Goal: Task Accomplishment & Management: Complete application form

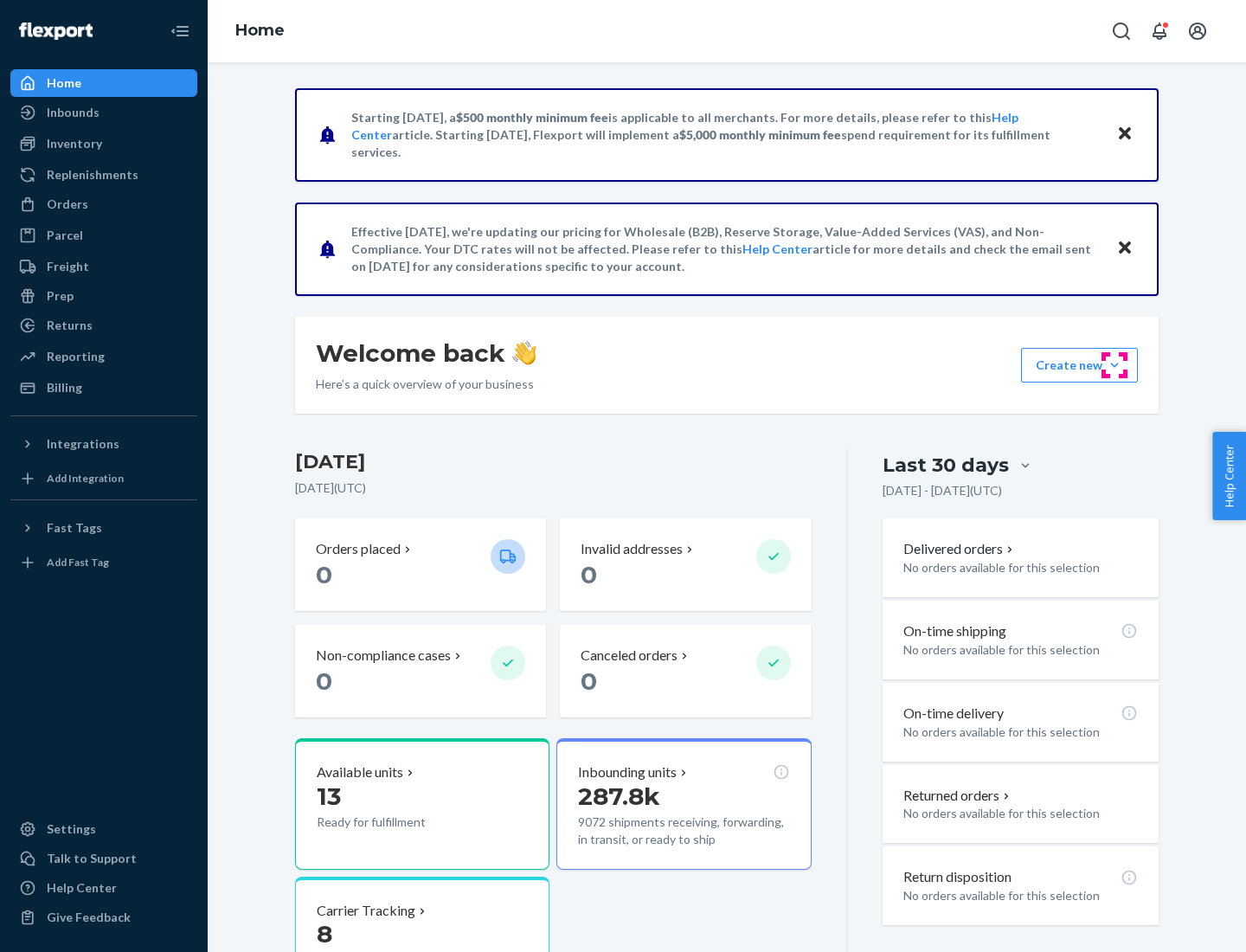
click at [1115, 365] on button "Create new Create new inbound Create new order Create new product" at bounding box center [1079, 365] width 117 height 35
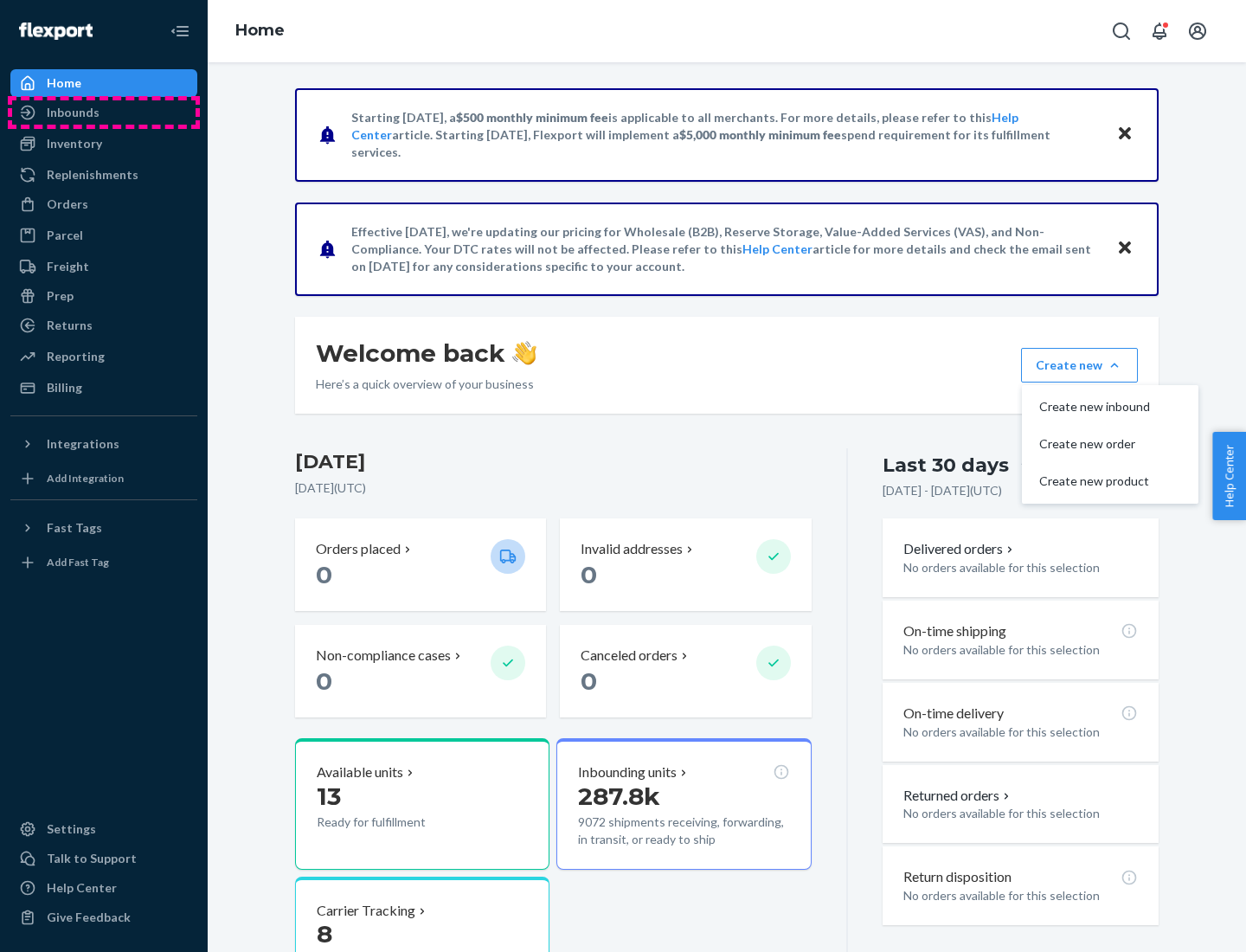
click at [104, 113] on div "Inbounds" at bounding box center [103, 112] width 183 height 25
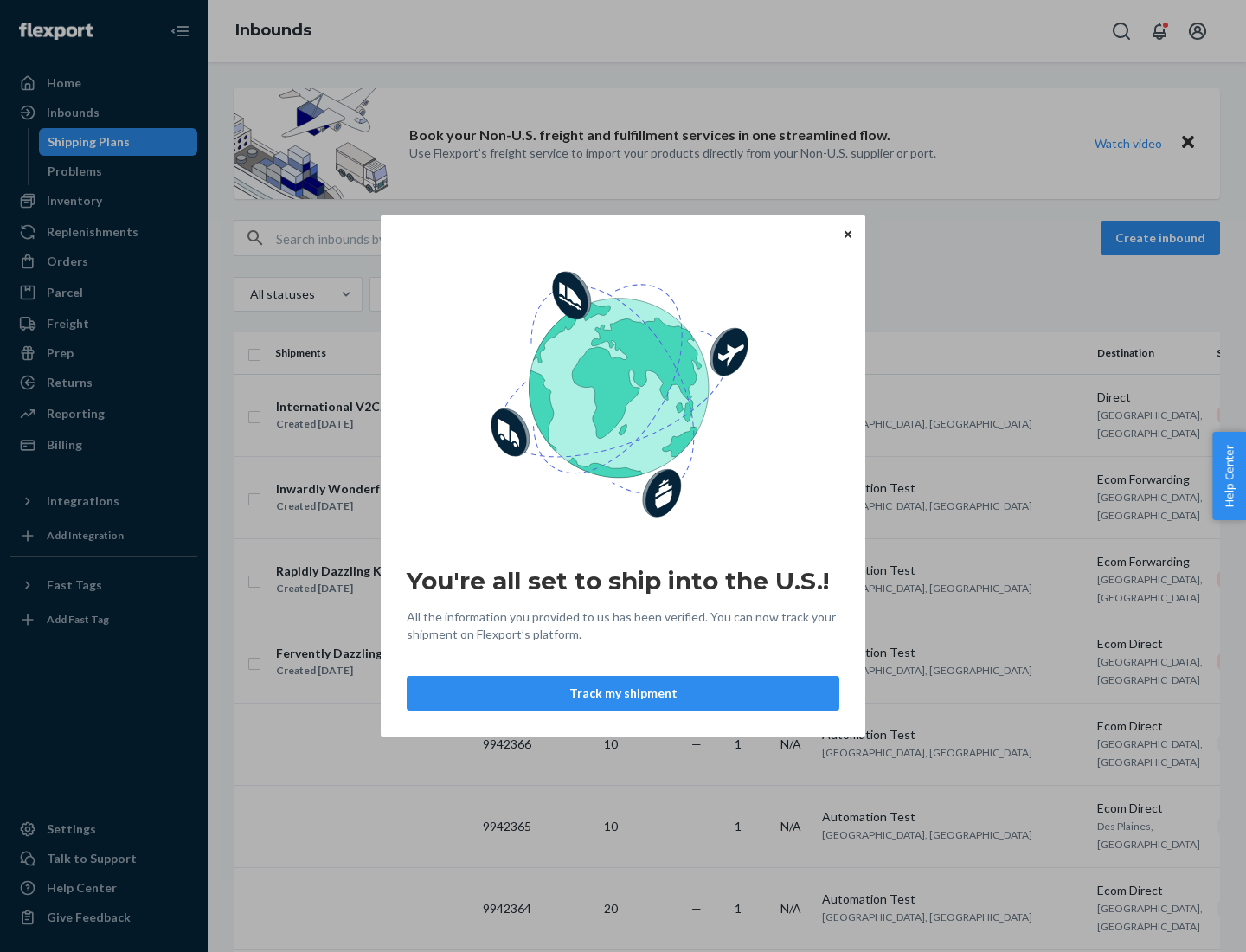
click at [847, 234] on icon "Close" at bounding box center [848, 234] width 7 height 7
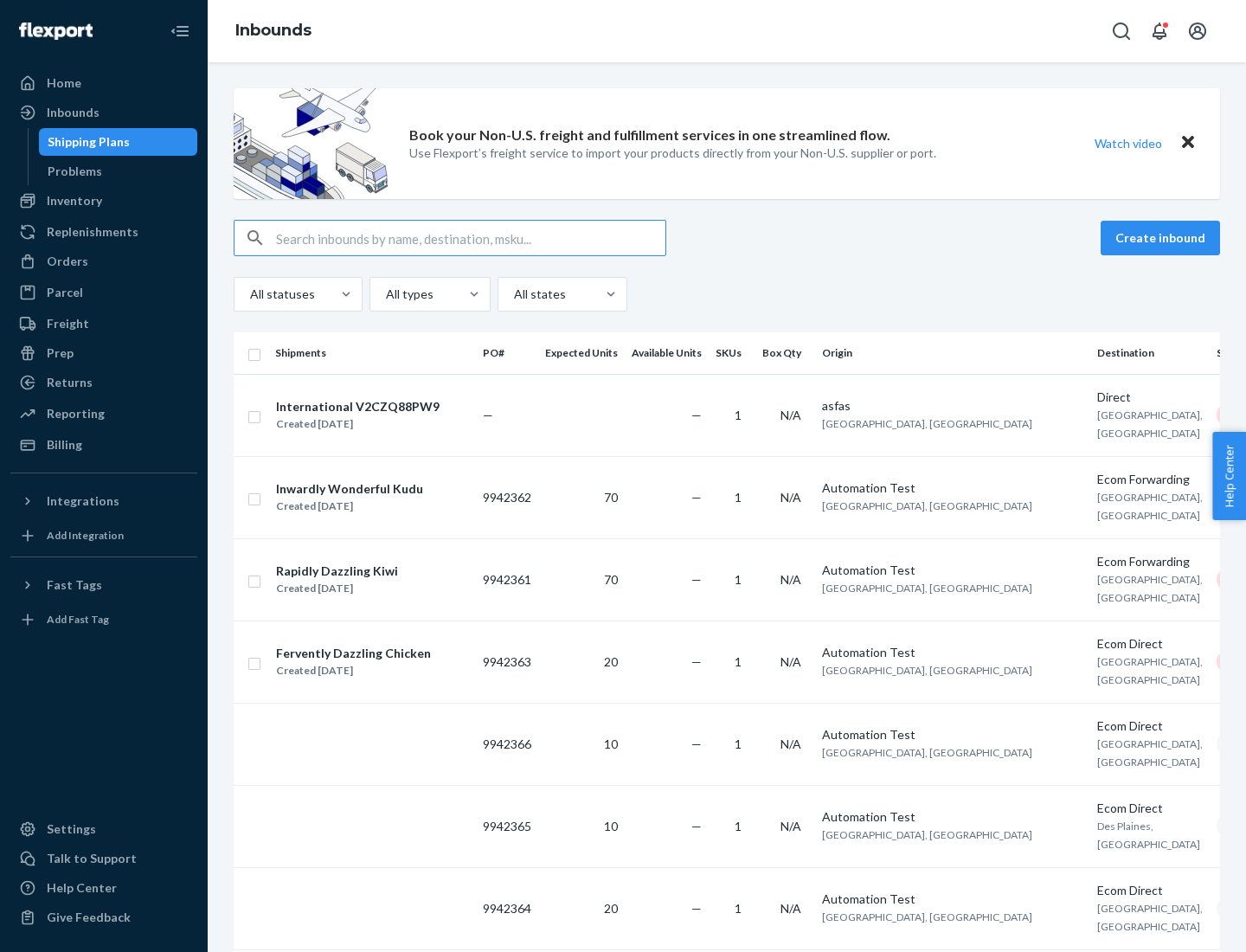
click at [1163, 238] on button "Create inbound" at bounding box center [1160, 238] width 119 height 35
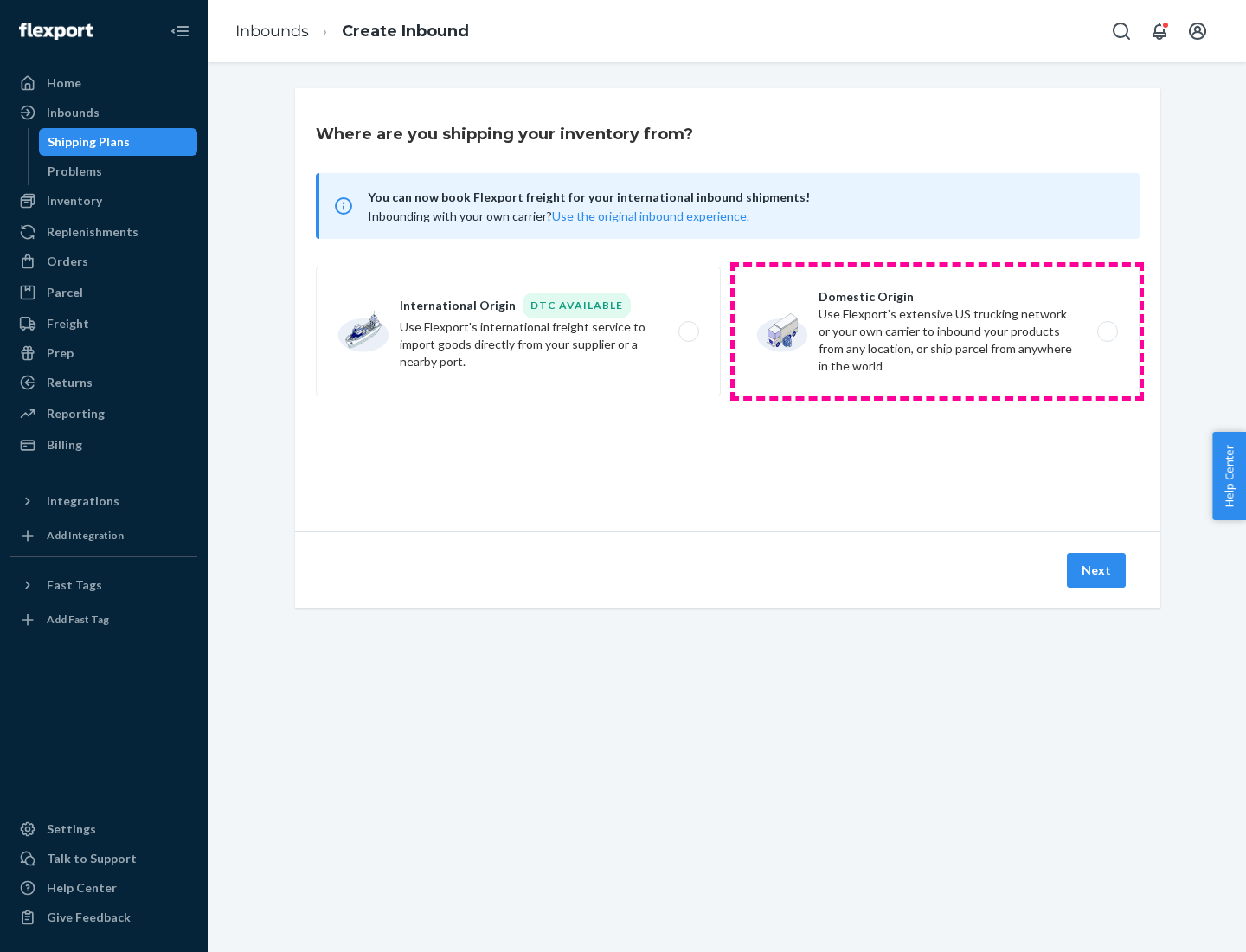
click at [937, 332] on label "Domestic Origin Use Flexport’s extensive US trucking network or your own carrie…" at bounding box center [937, 332] width 405 height 130
click at [1107, 332] on input "Domestic Origin Use Flexport’s extensive US trucking network or your own carrie…" at bounding box center [1112, 332] width 11 height 11
radio input "true"
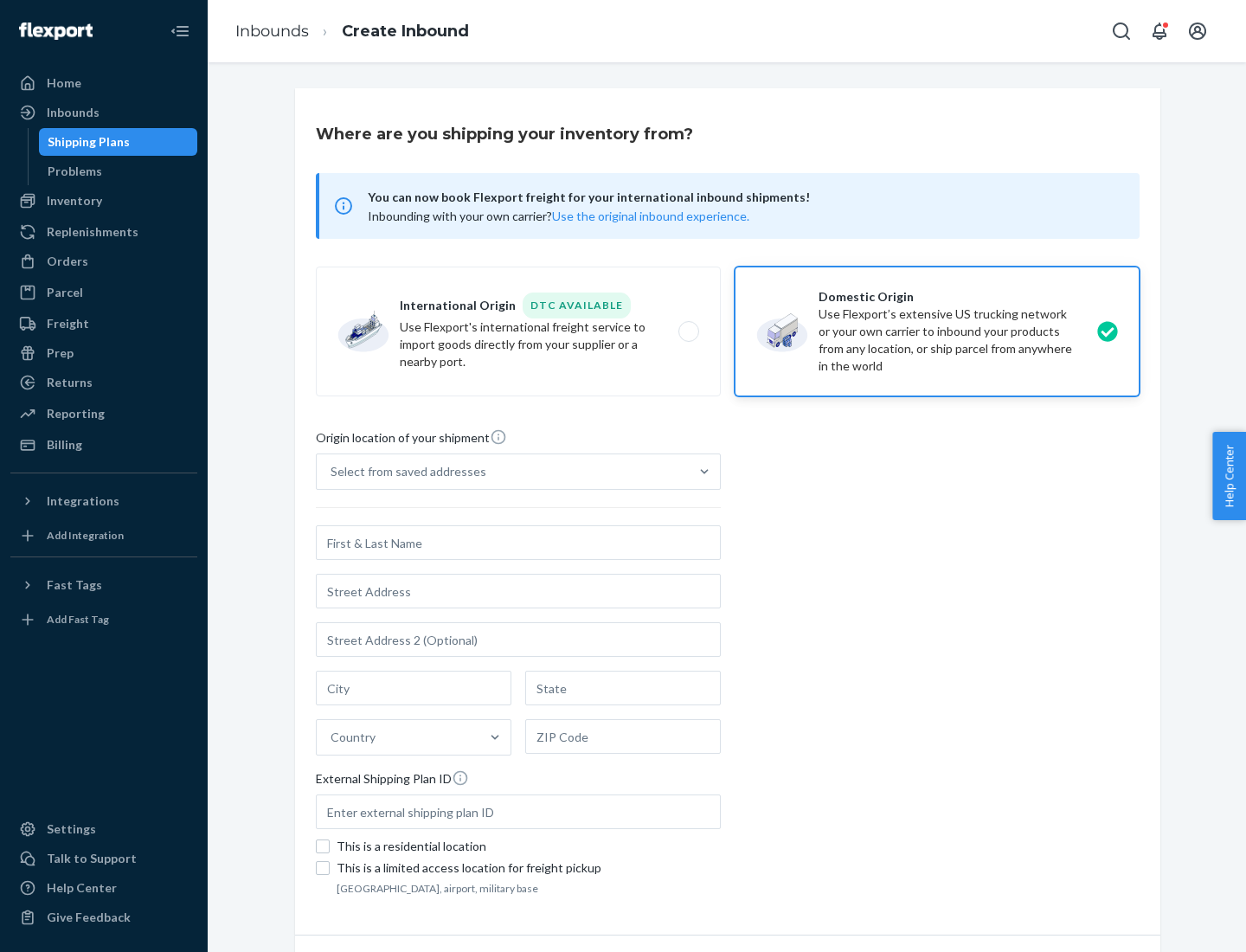
click at [503, 472] on div "Select from saved addresses" at bounding box center [503, 472] width 373 height 35
click at [332, 472] on input "Select from saved addresses" at bounding box center [332, 471] width 2 height 17
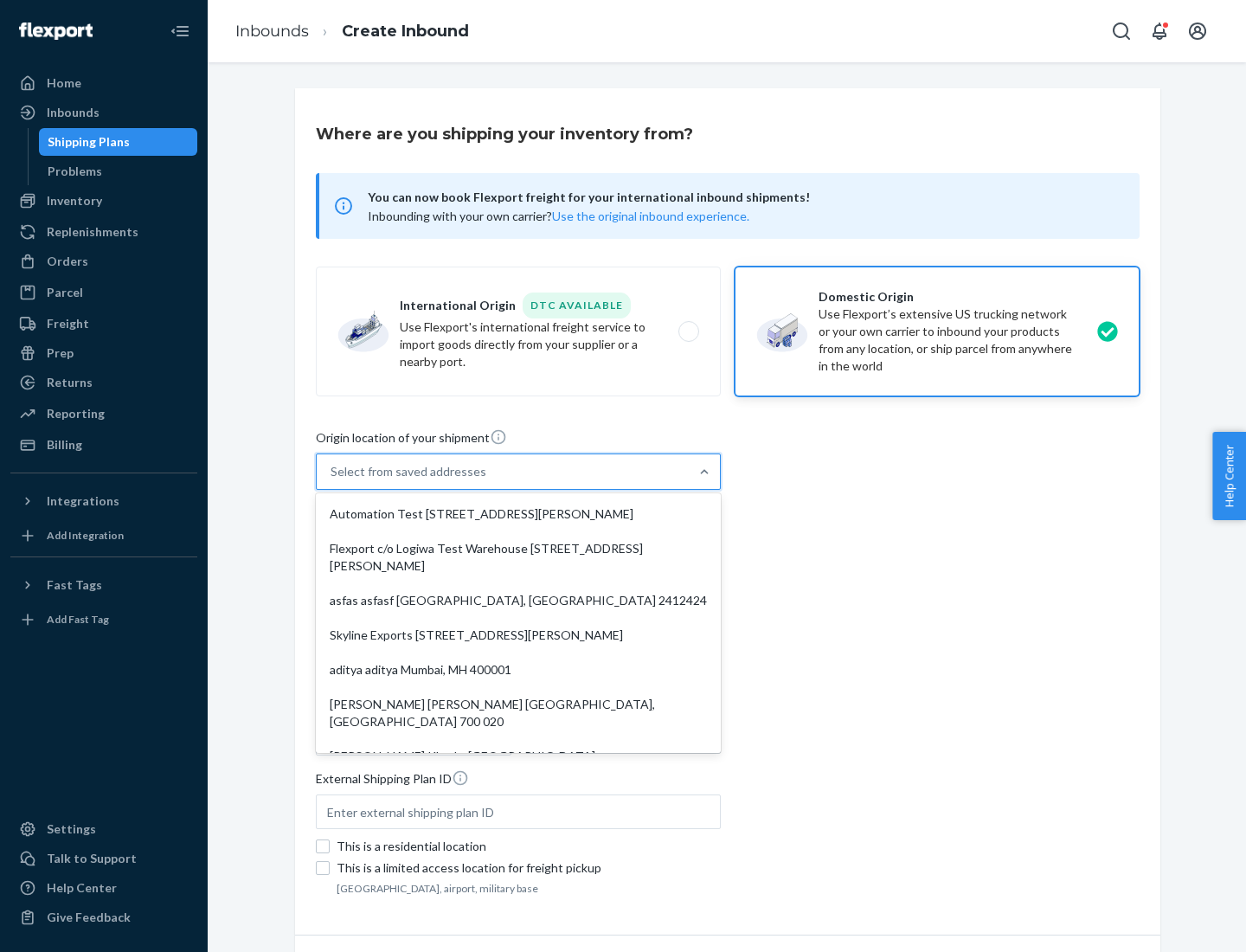
scroll to position [7, 0]
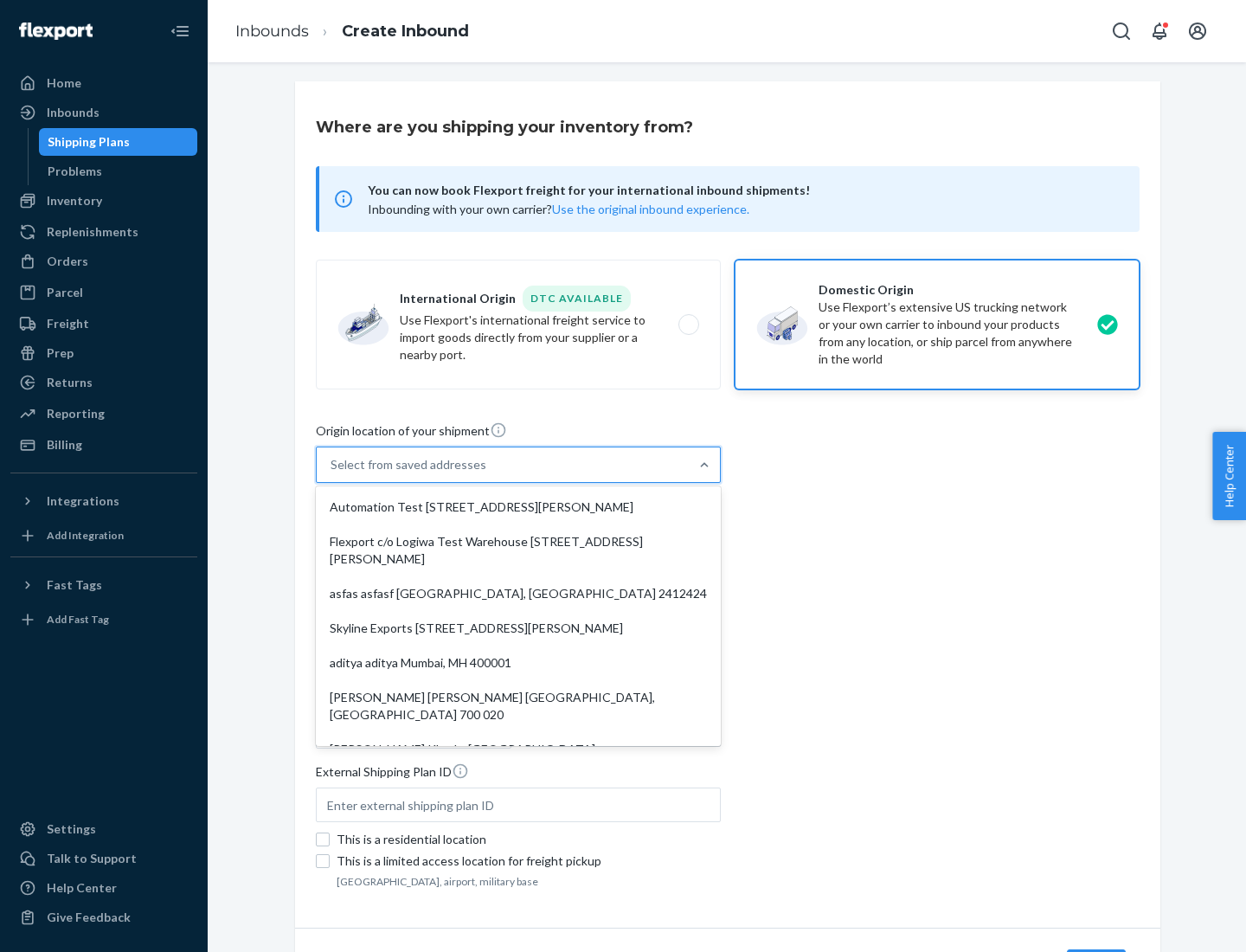
click at [518, 507] on div "Automation Test [STREET_ADDRESS][PERSON_NAME]" at bounding box center [518, 507] width 398 height 35
click at [332, 474] on input "option Automation Test [STREET_ADDRESS][PERSON_NAME]. 9 results available. Use …" at bounding box center [332, 465] width 2 height 17
type input "Automation Test"
type input "9th Floor"
type input "[GEOGRAPHIC_DATA]"
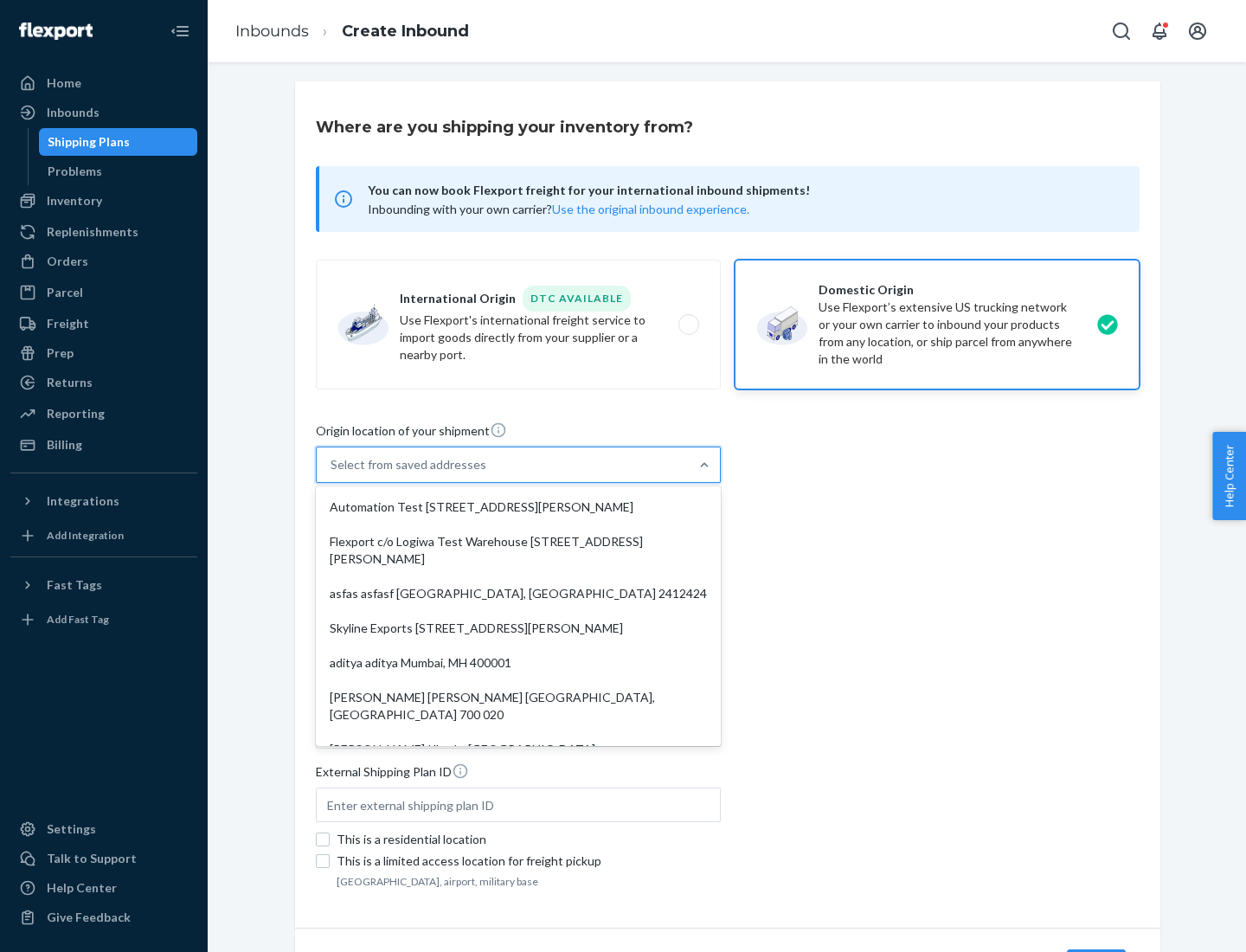
type input "CA"
type input "94104"
type input "[STREET_ADDRESS][PERSON_NAME]"
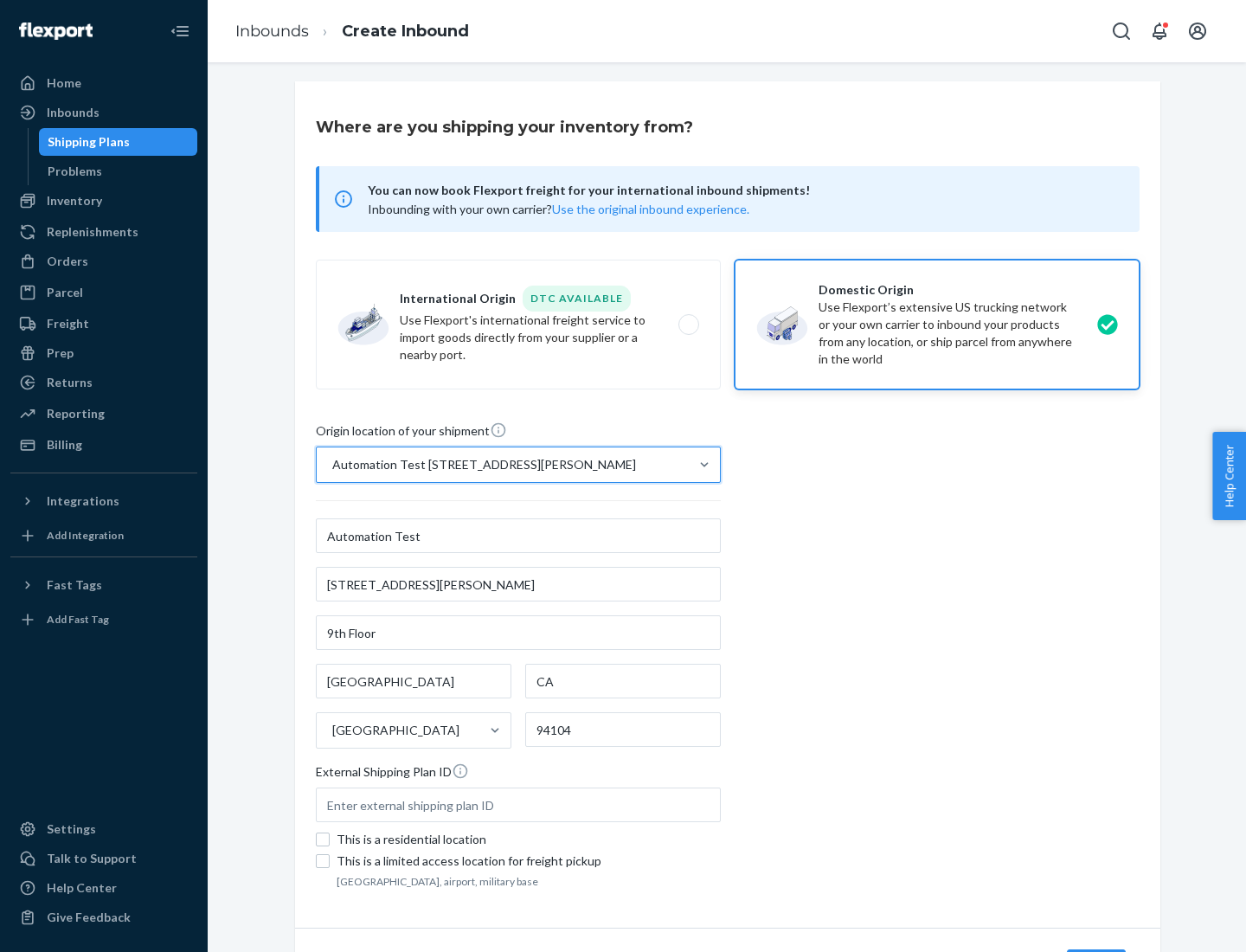
scroll to position [101, 0]
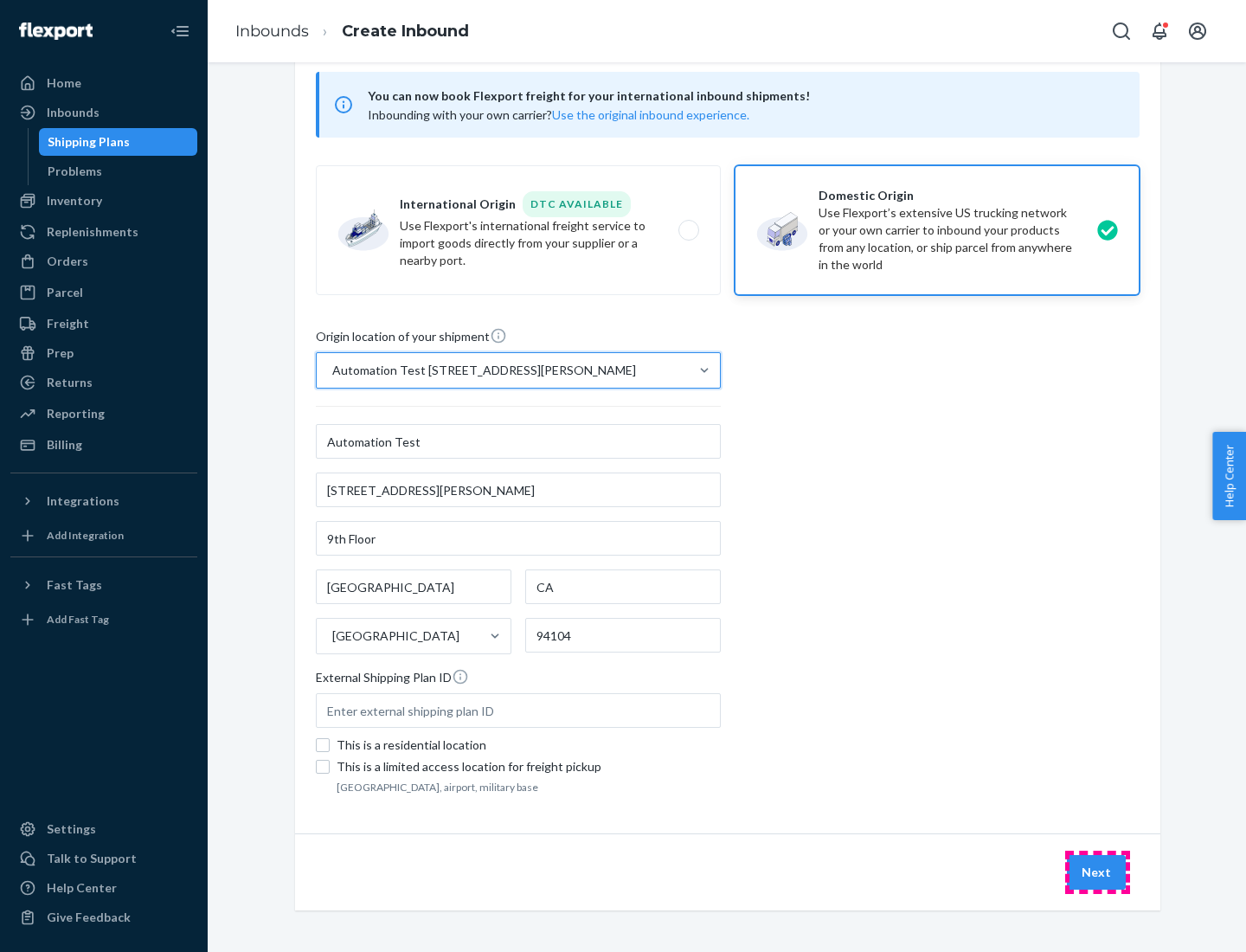
click at [1098, 873] on button "Next" at bounding box center [1097, 873] width 59 height 35
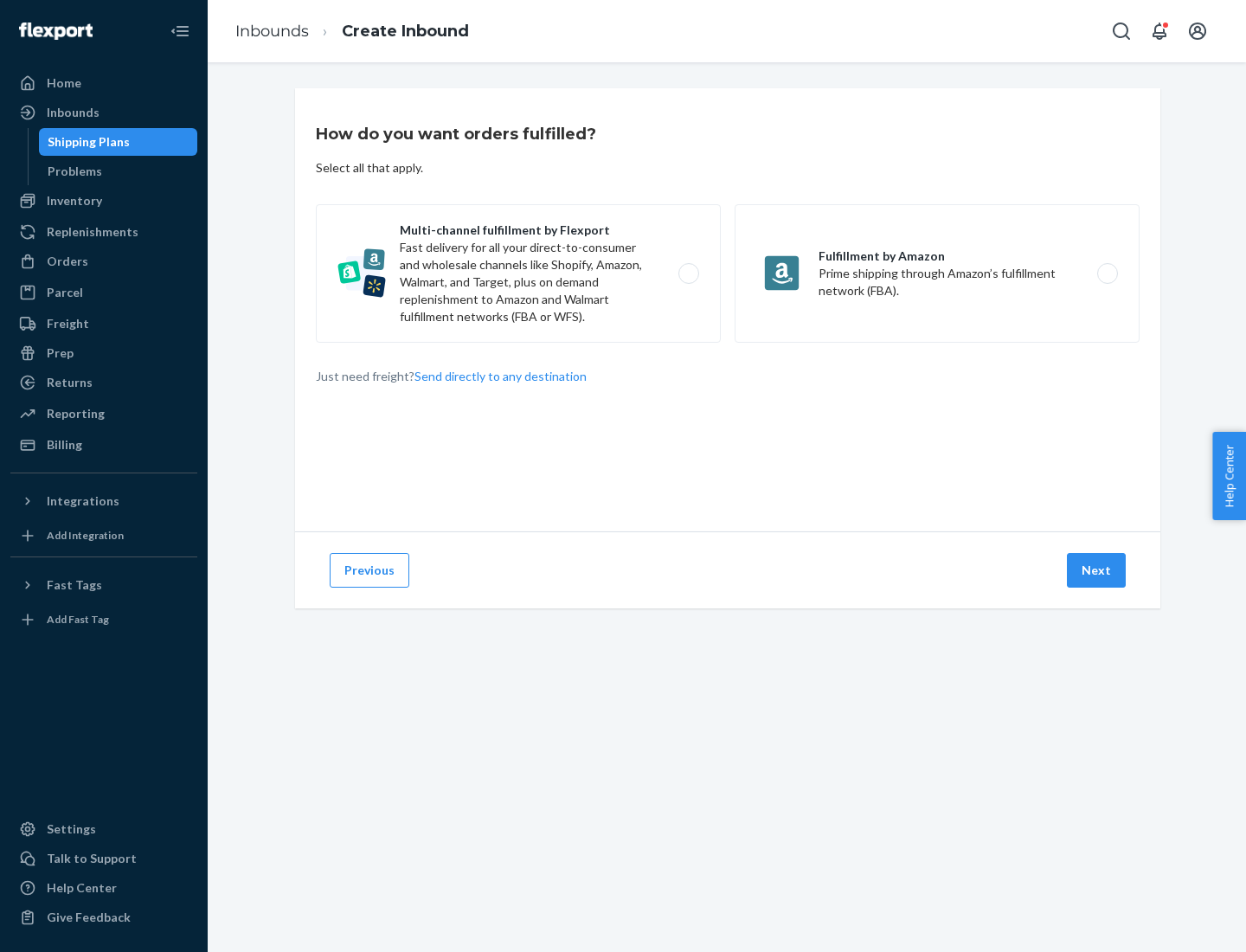
click at [518, 273] on label "Multi-channel fulfillment by Flexport Fast delivery for all your direct-to-cons…" at bounding box center [518, 273] width 405 height 138
click at [688, 273] on input "Multi-channel fulfillment by Flexport Fast delivery for all your direct-to-cons…" at bounding box center [693, 274] width 11 height 11
radio input "true"
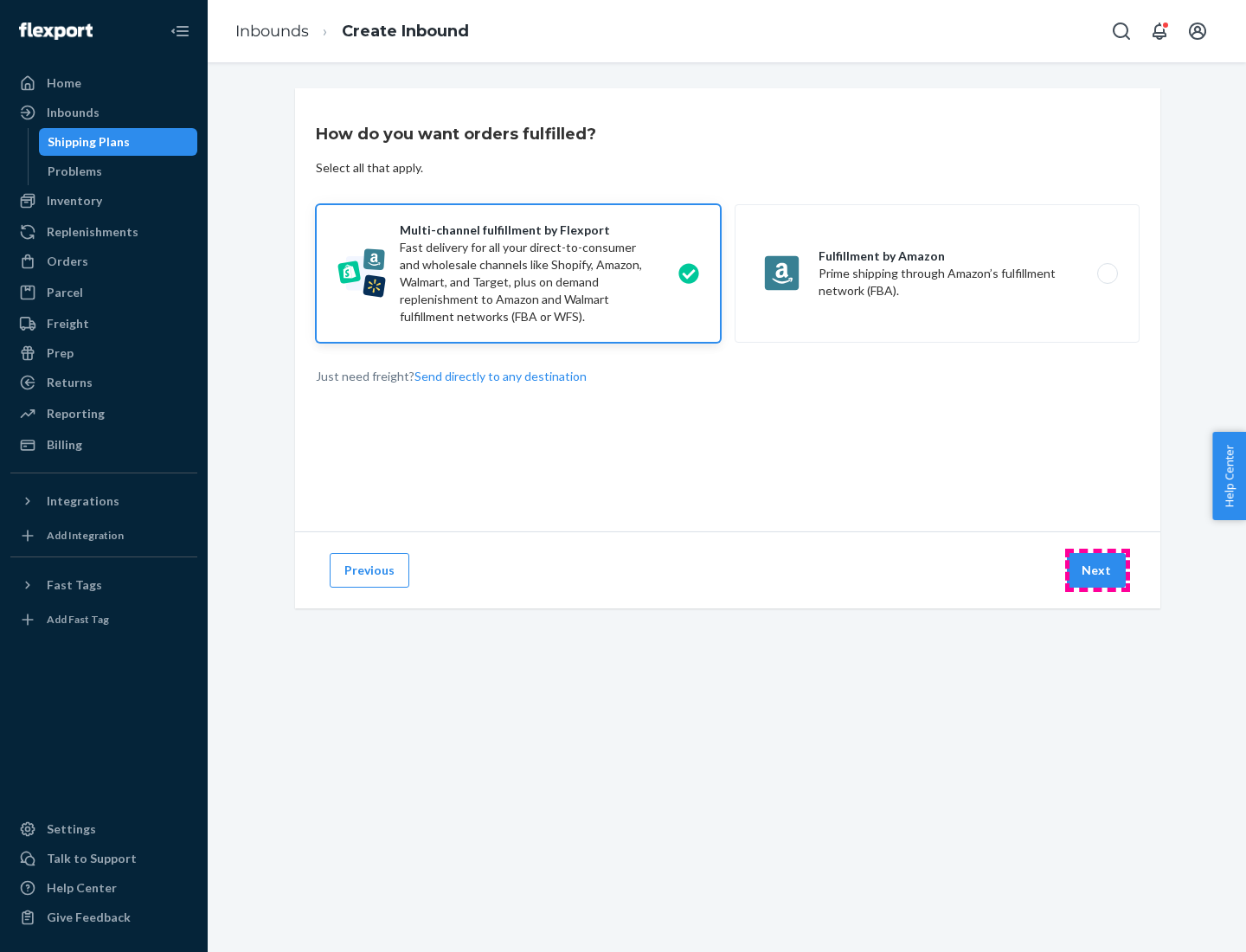
click at [1098, 570] on button "Next" at bounding box center [1097, 570] width 59 height 35
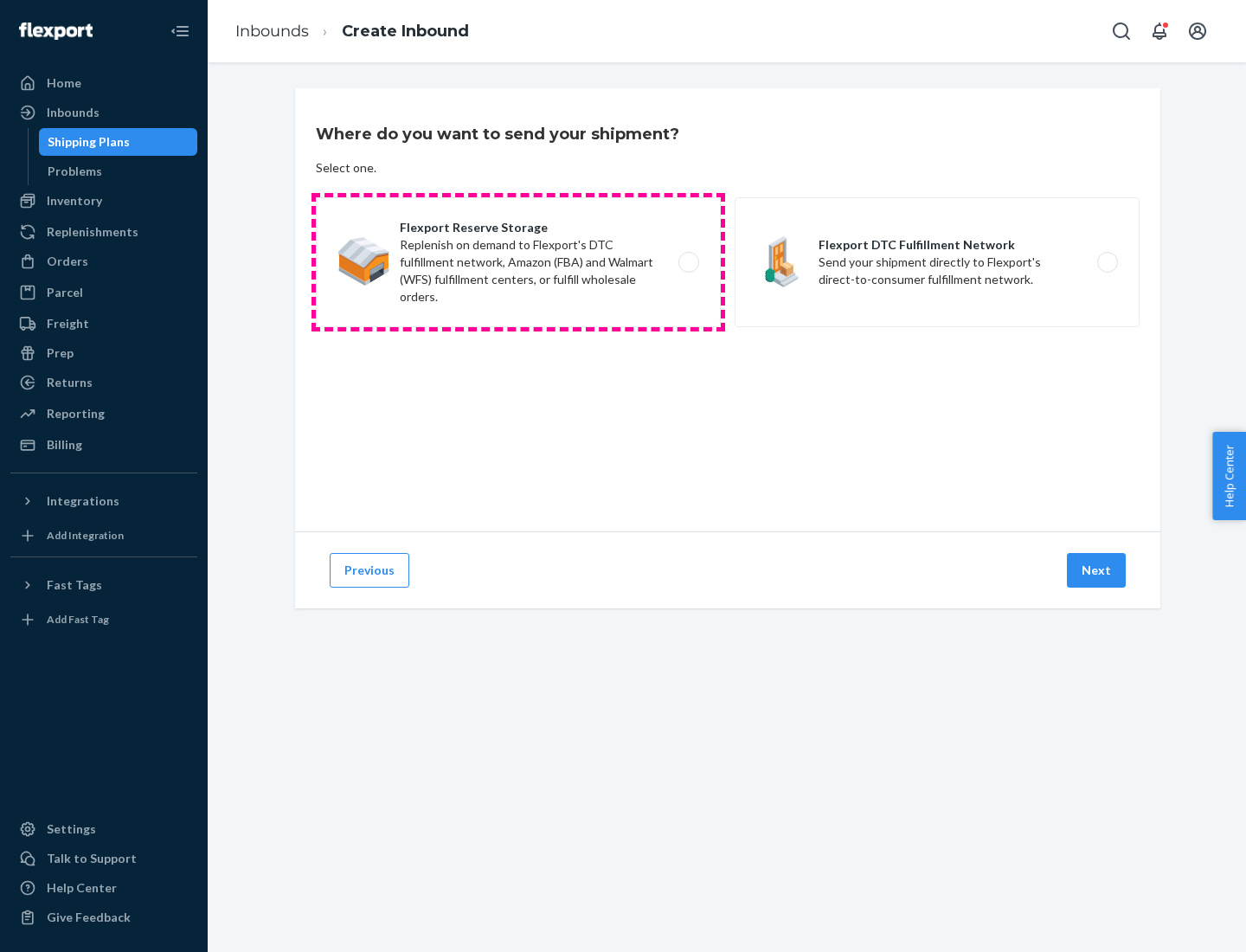
click at [518, 262] on label "Flexport Reserve Storage Replenish on demand to Flexport's DTC fulfillment netw…" at bounding box center [518, 262] width 405 height 130
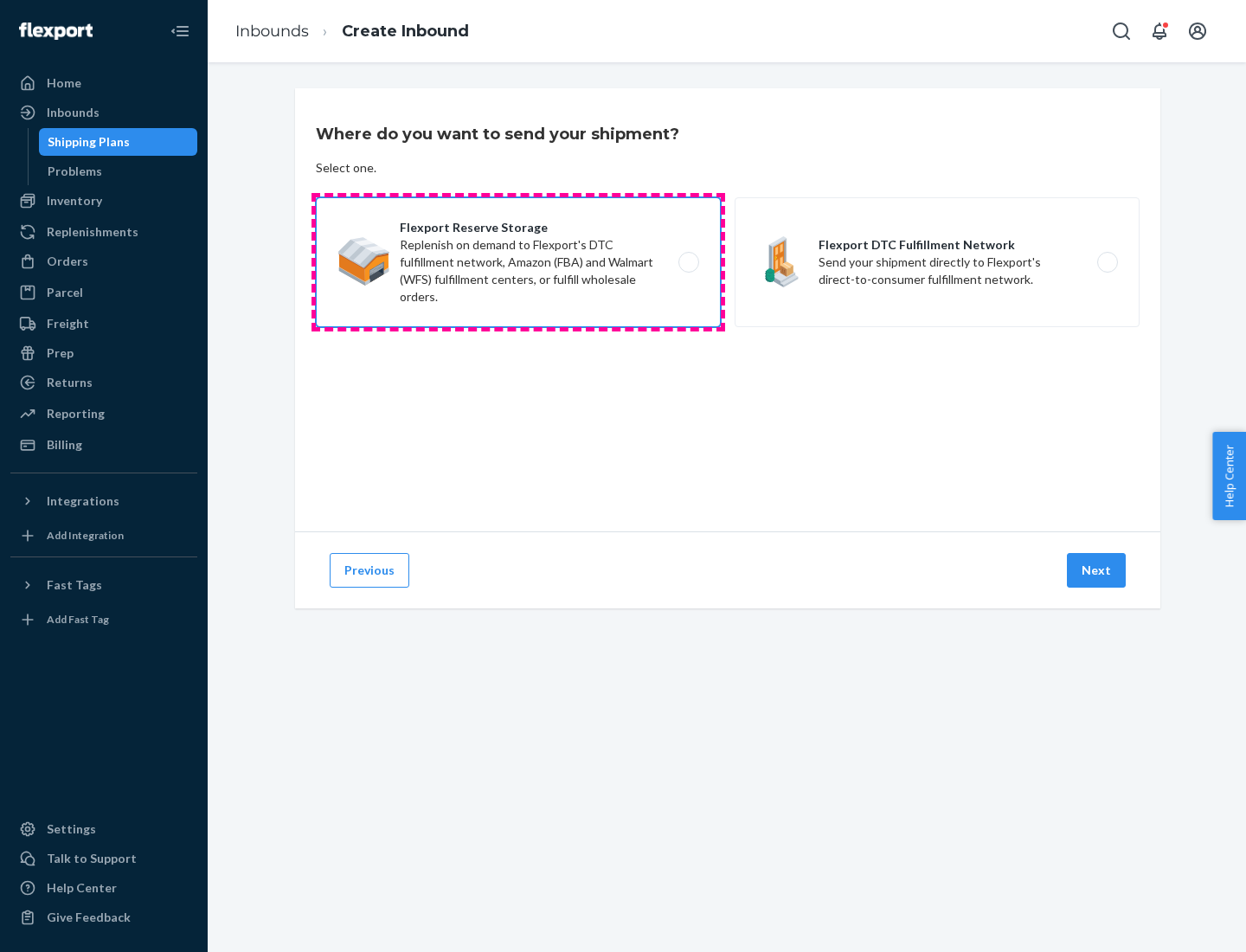
click at [688, 262] on input "Flexport Reserve Storage Replenish on demand to Flexport's DTC fulfillment netw…" at bounding box center [693, 262] width 11 height 11
radio input "true"
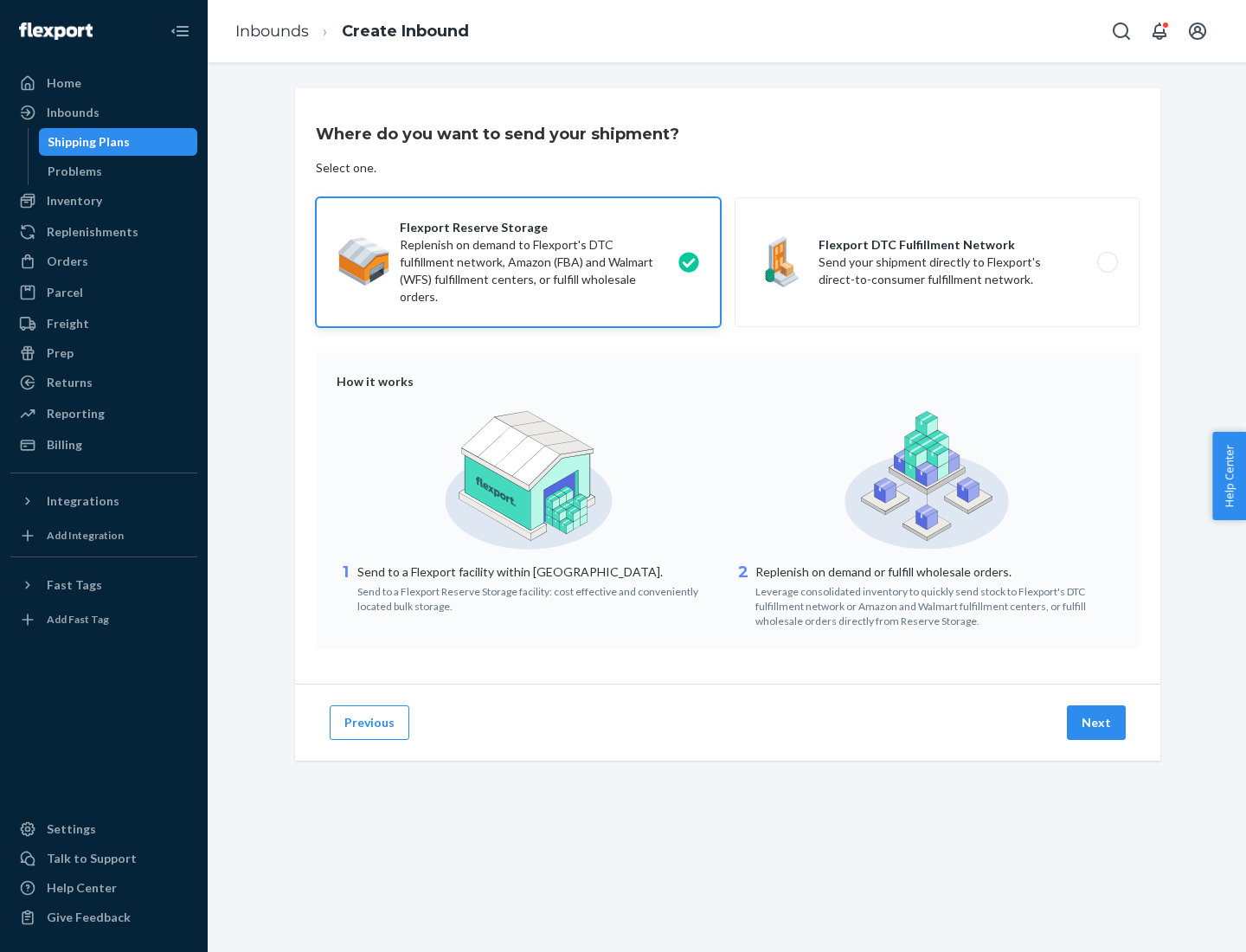
click at [1098, 722] on button "Next" at bounding box center [1097, 722] width 59 height 35
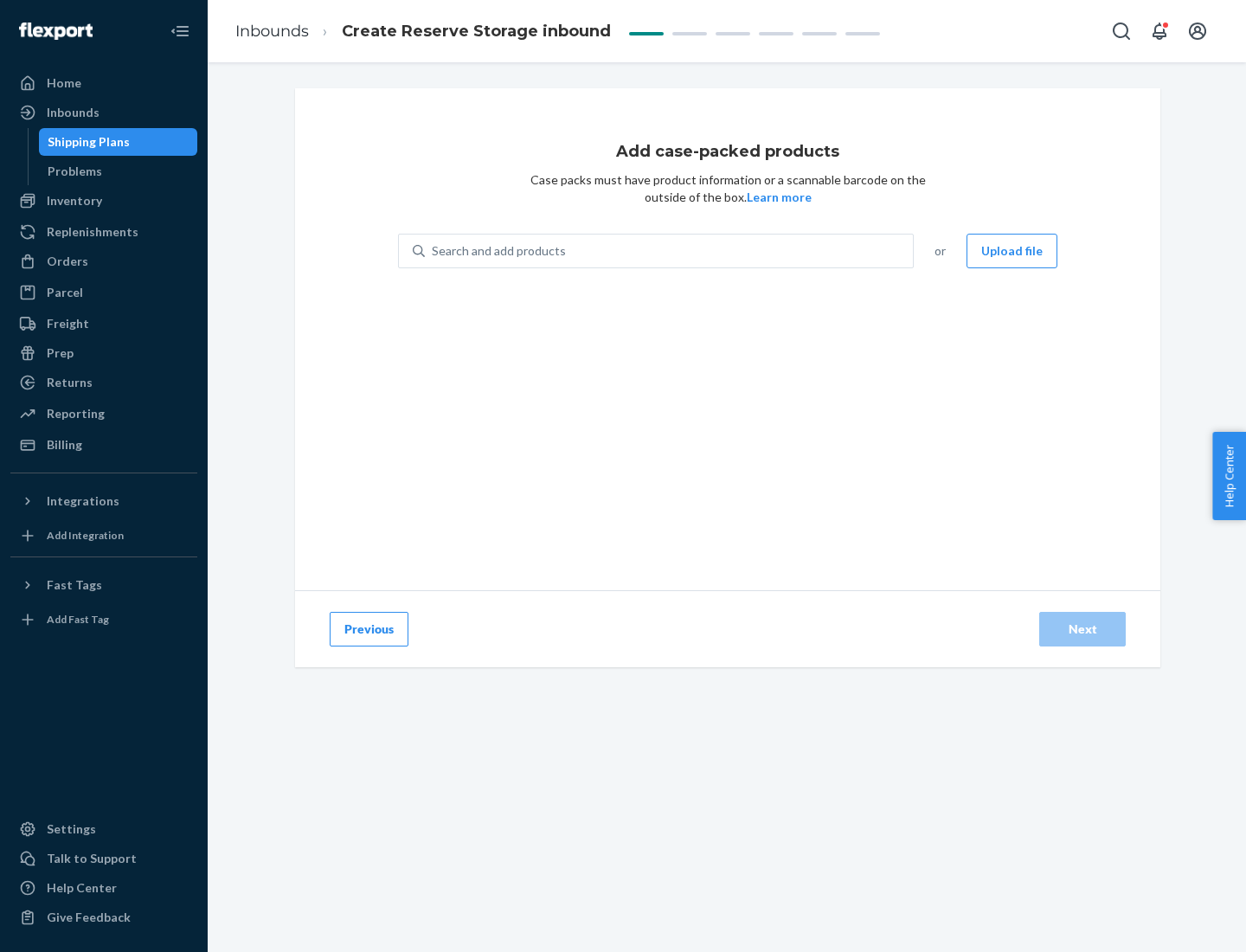
click at [670, 251] on div "Search and add products" at bounding box center [669, 251] width 488 height 31
click at [434, 251] on input "Search and add products" at bounding box center [433, 251] width 2 height 17
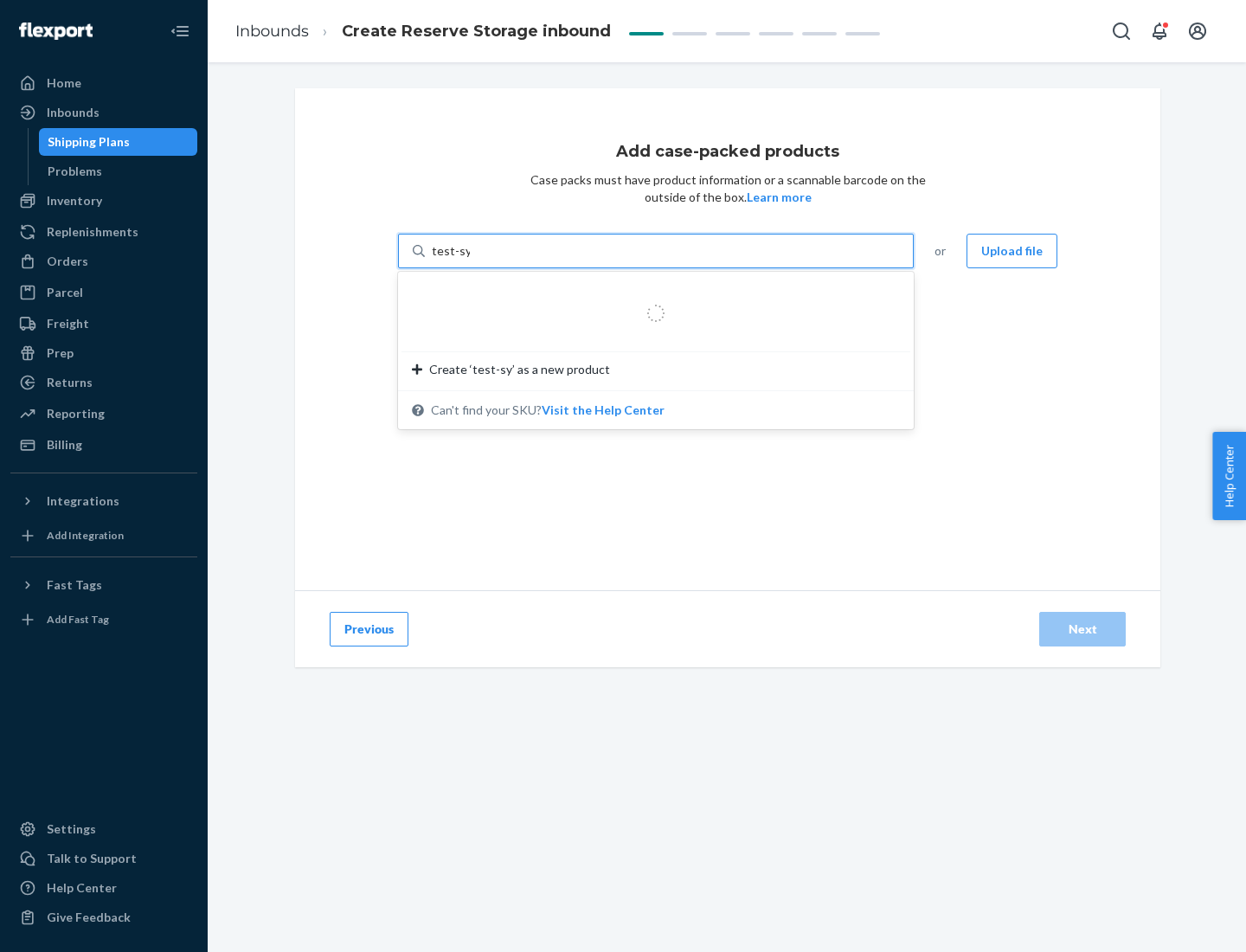
type input "test-syn"
click at [650, 292] on div "test - syn - test" at bounding box center [649, 292] width 475 height 17
click at [477, 260] on input "test-syn" at bounding box center [454, 251] width 45 height 17
type input "1"
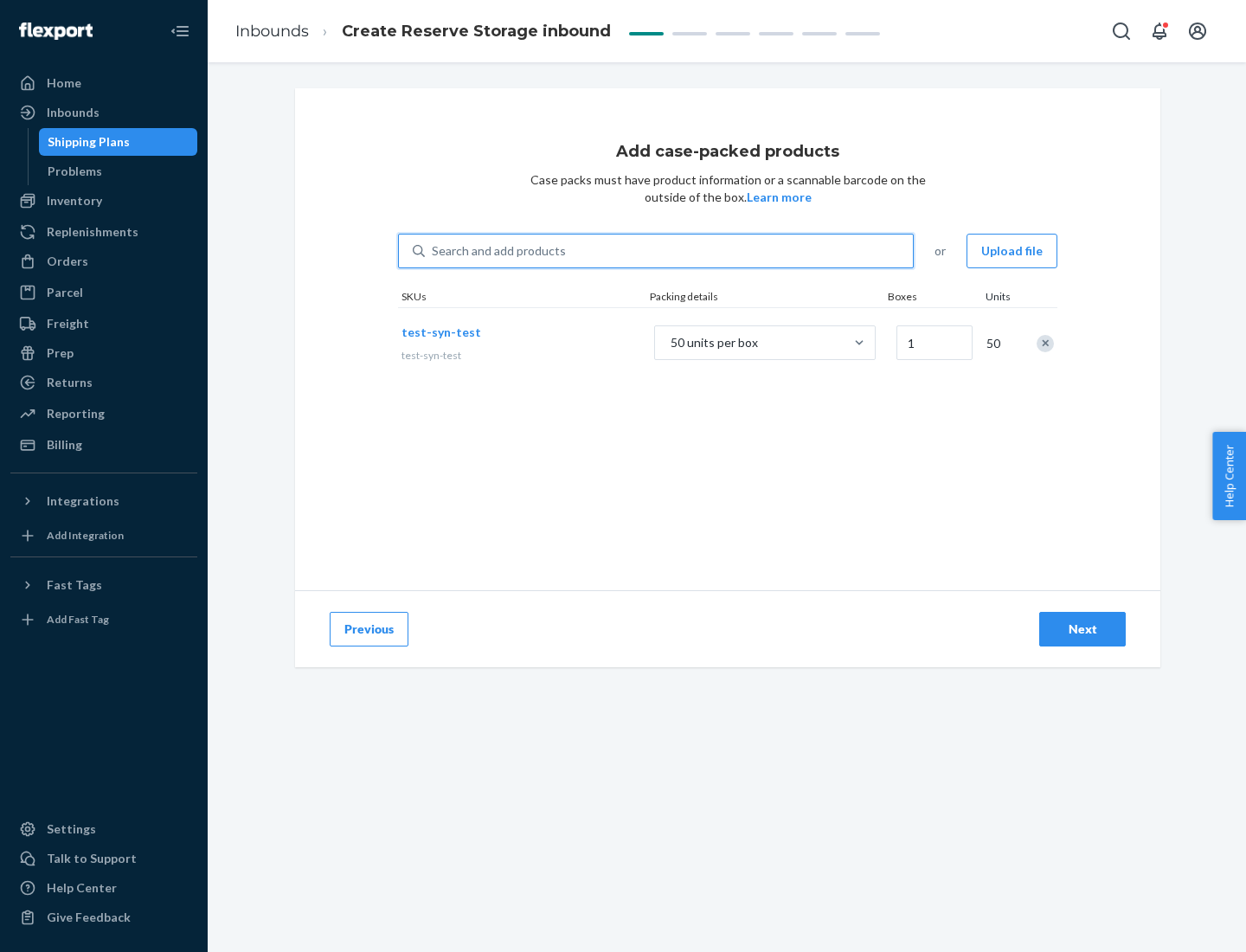
click at [1083, 630] on div "Next" at bounding box center [1082, 629] width 57 height 17
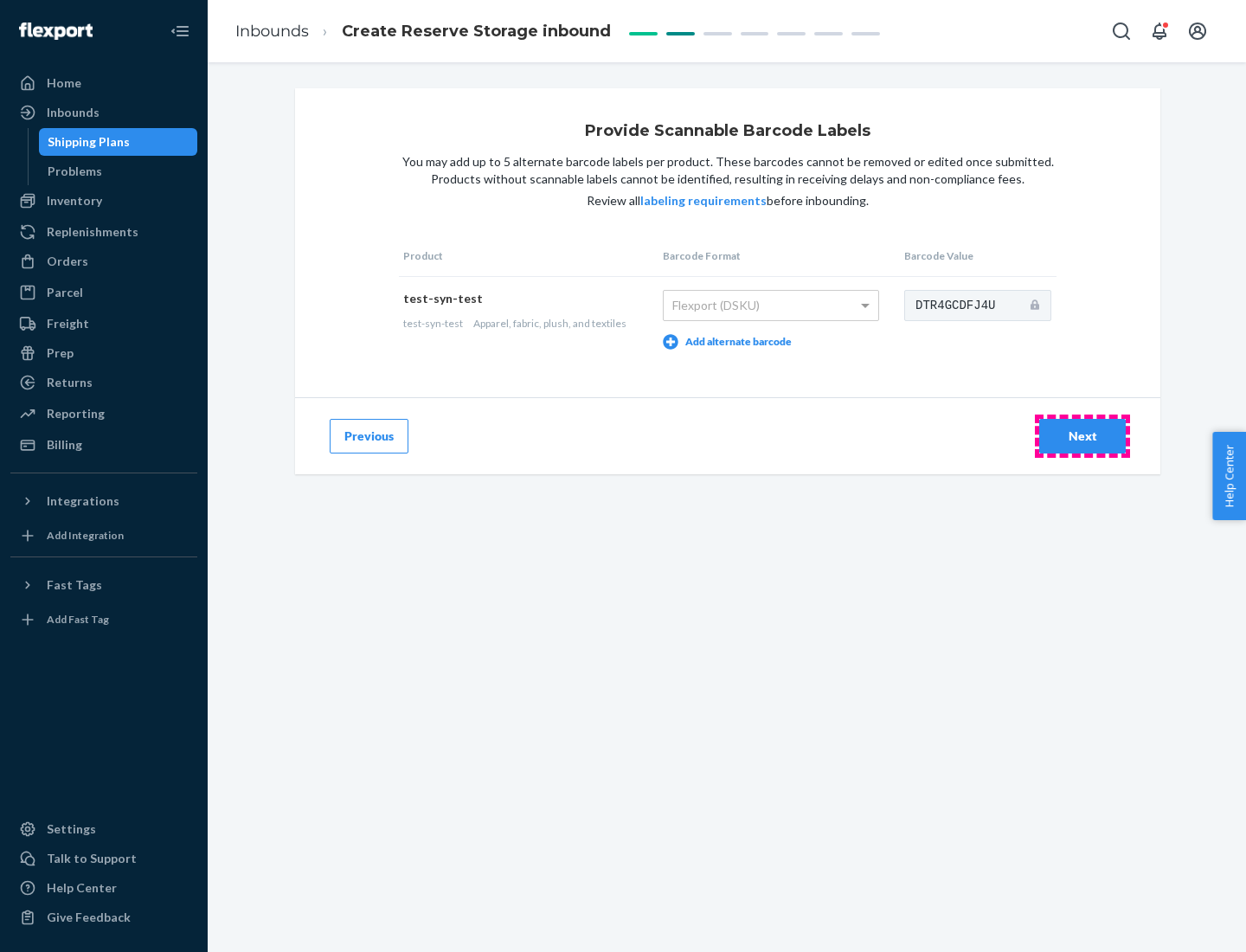
click at [1083, 435] on div "Next" at bounding box center [1082, 435] width 57 height 17
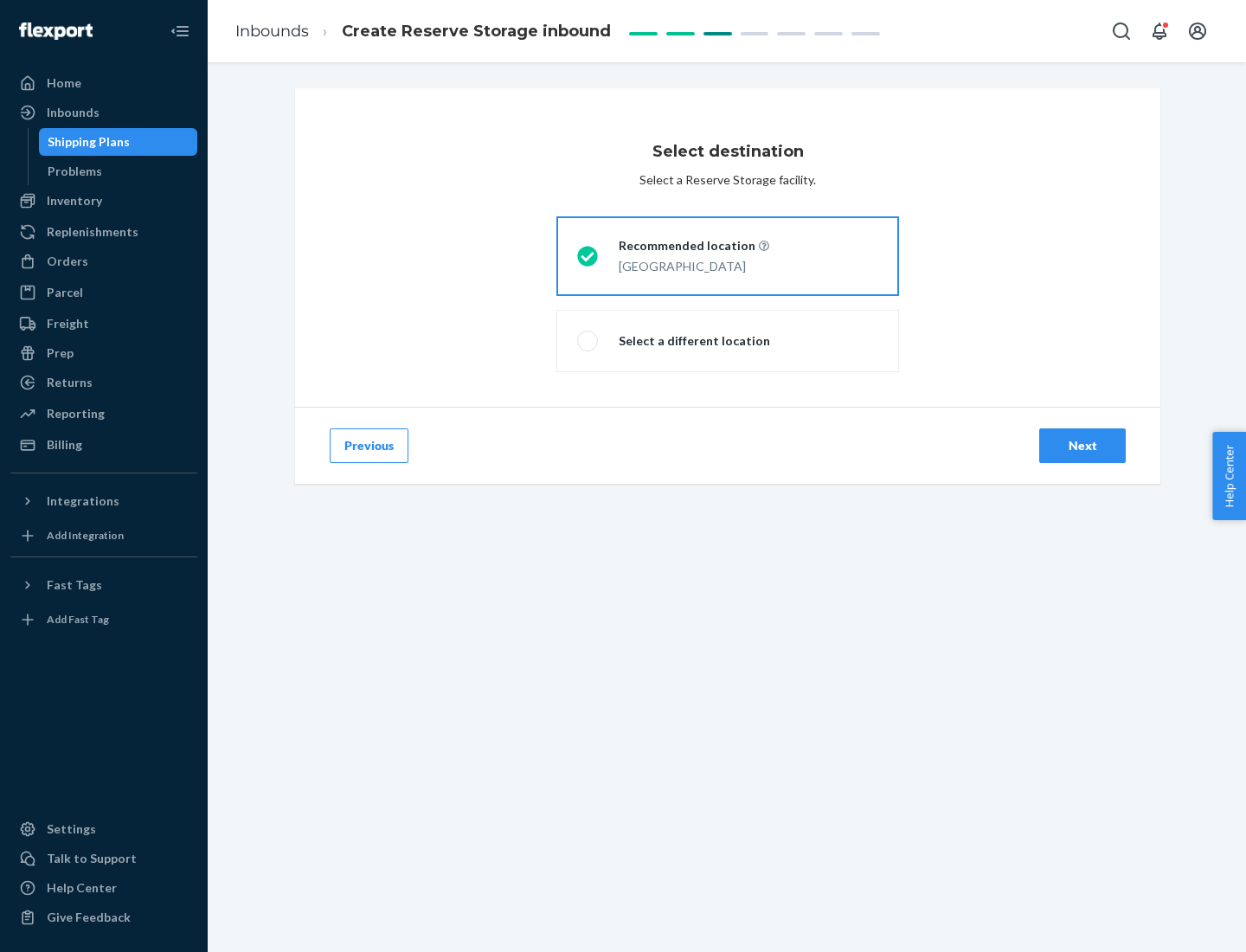
click at [1083, 445] on div "Next" at bounding box center [1082, 445] width 57 height 17
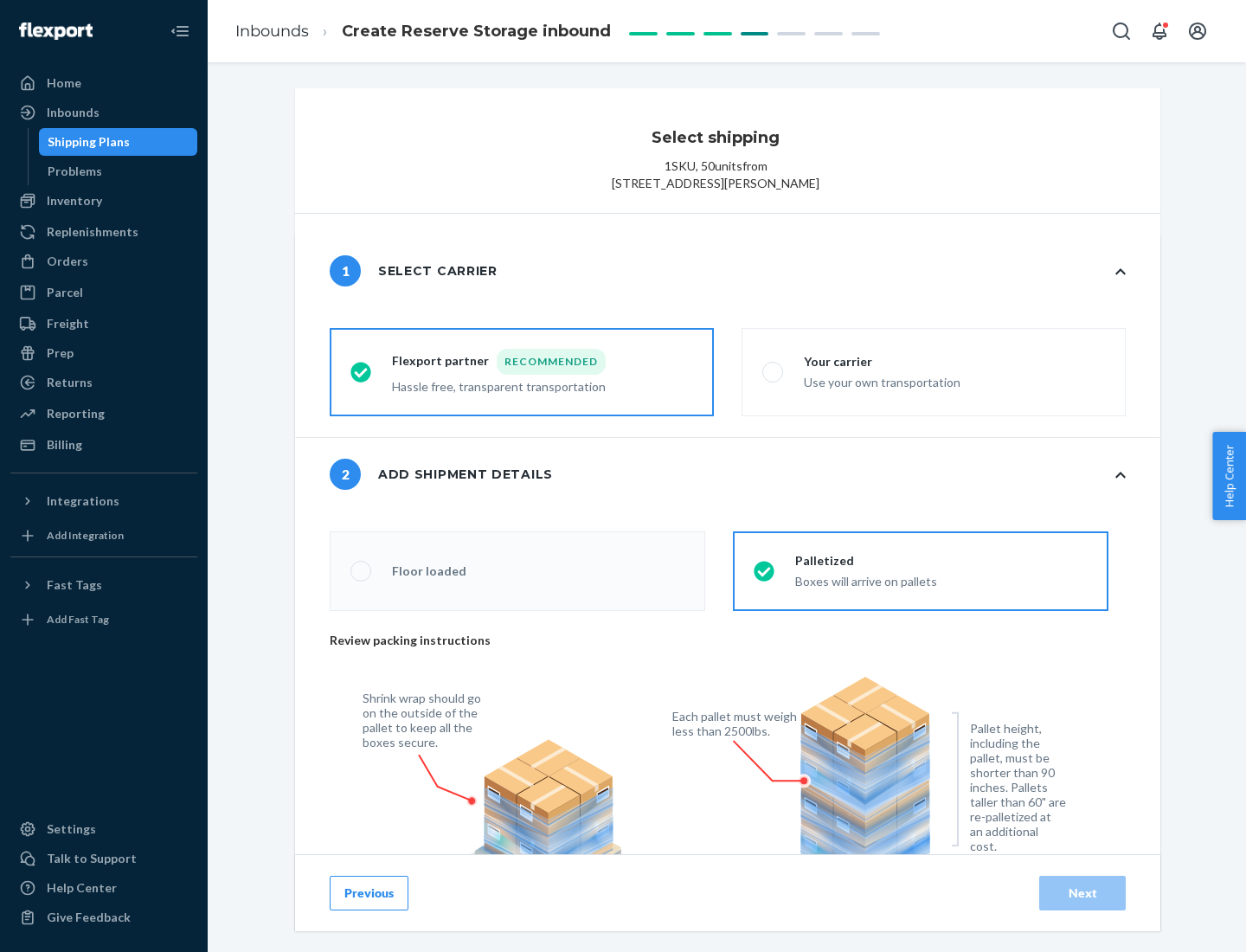
radio input "false"
type input "1"
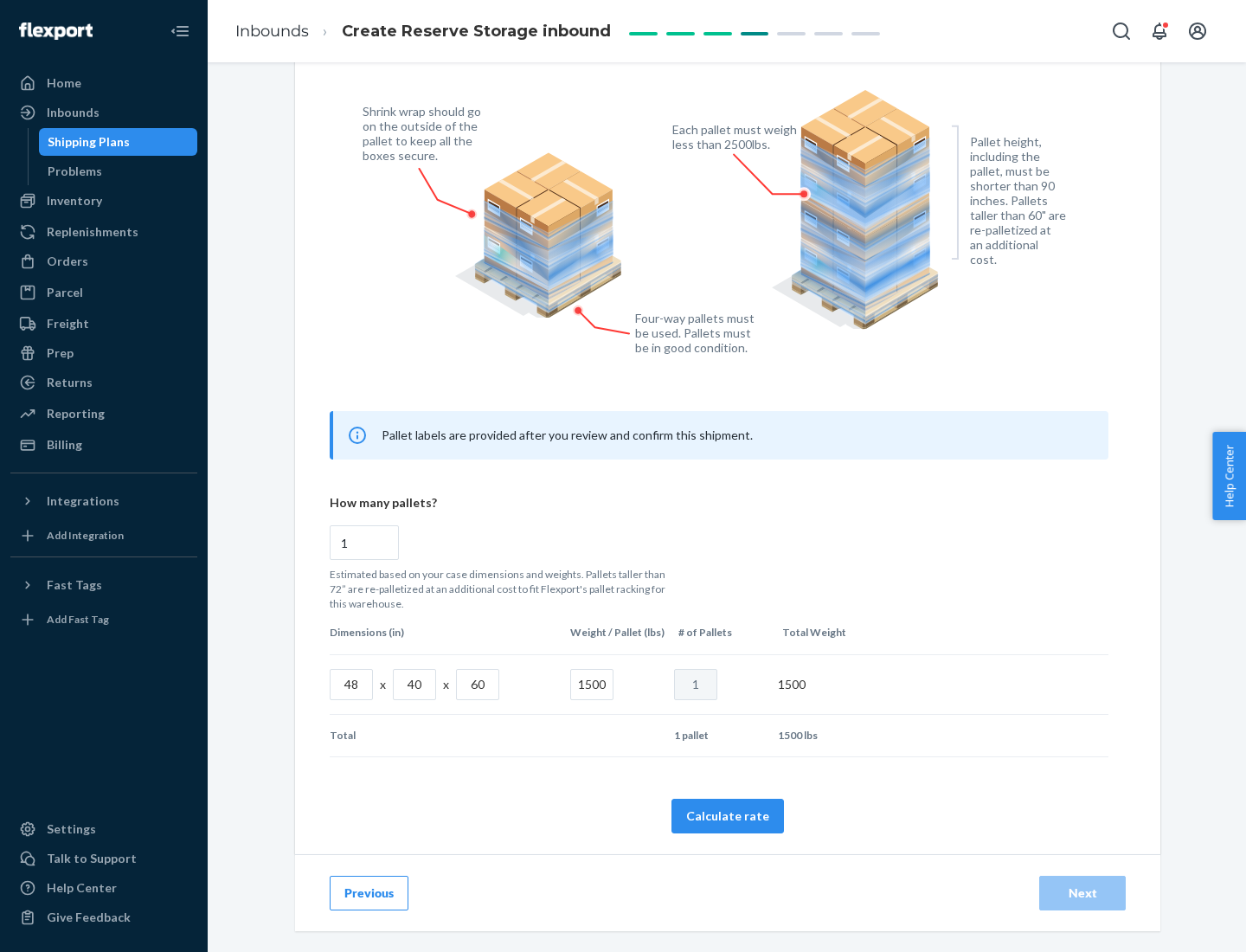
click at [728, 815] on button "Calculate rate" at bounding box center [728, 816] width 113 height 35
radio input "false"
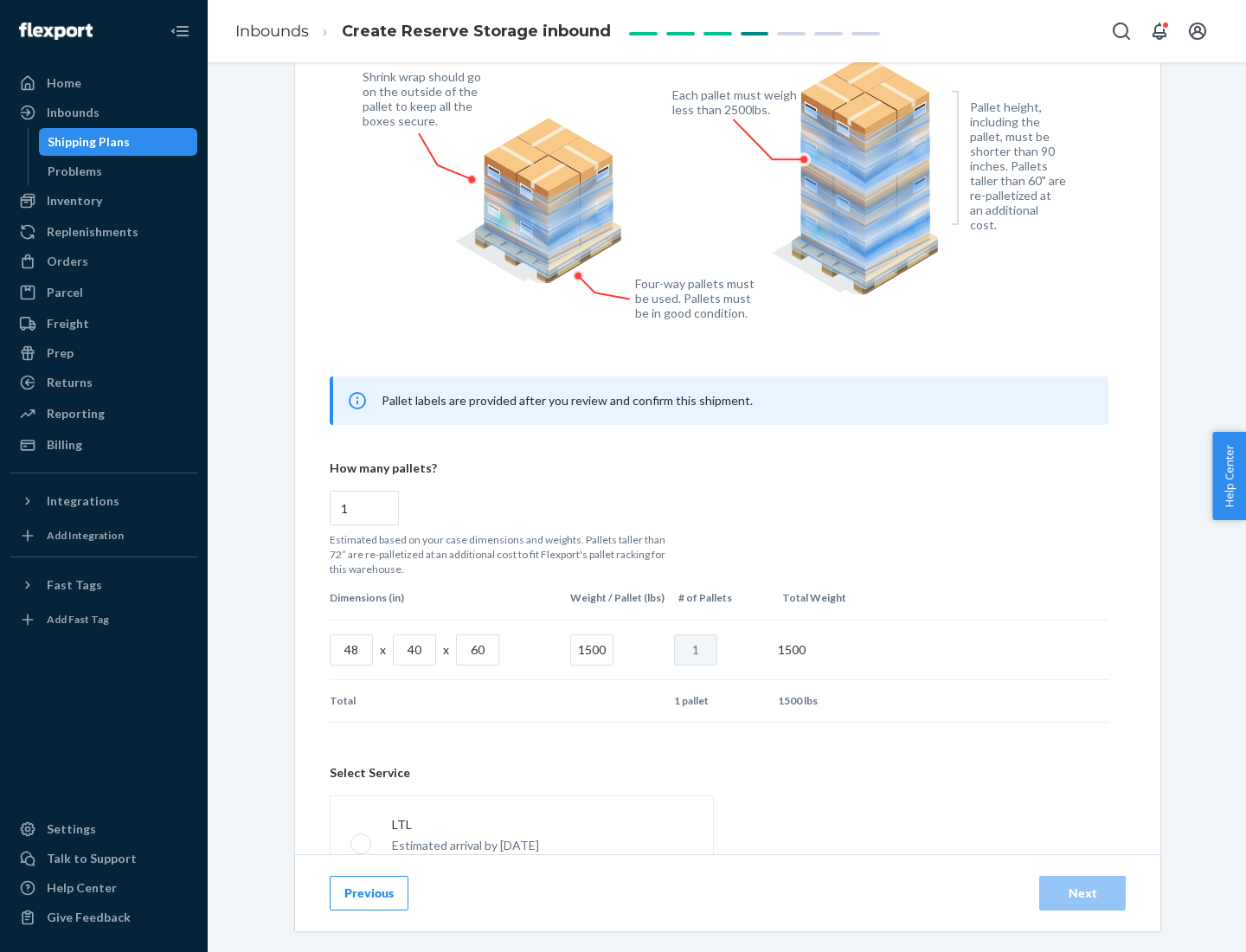
scroll to position [765, 0]
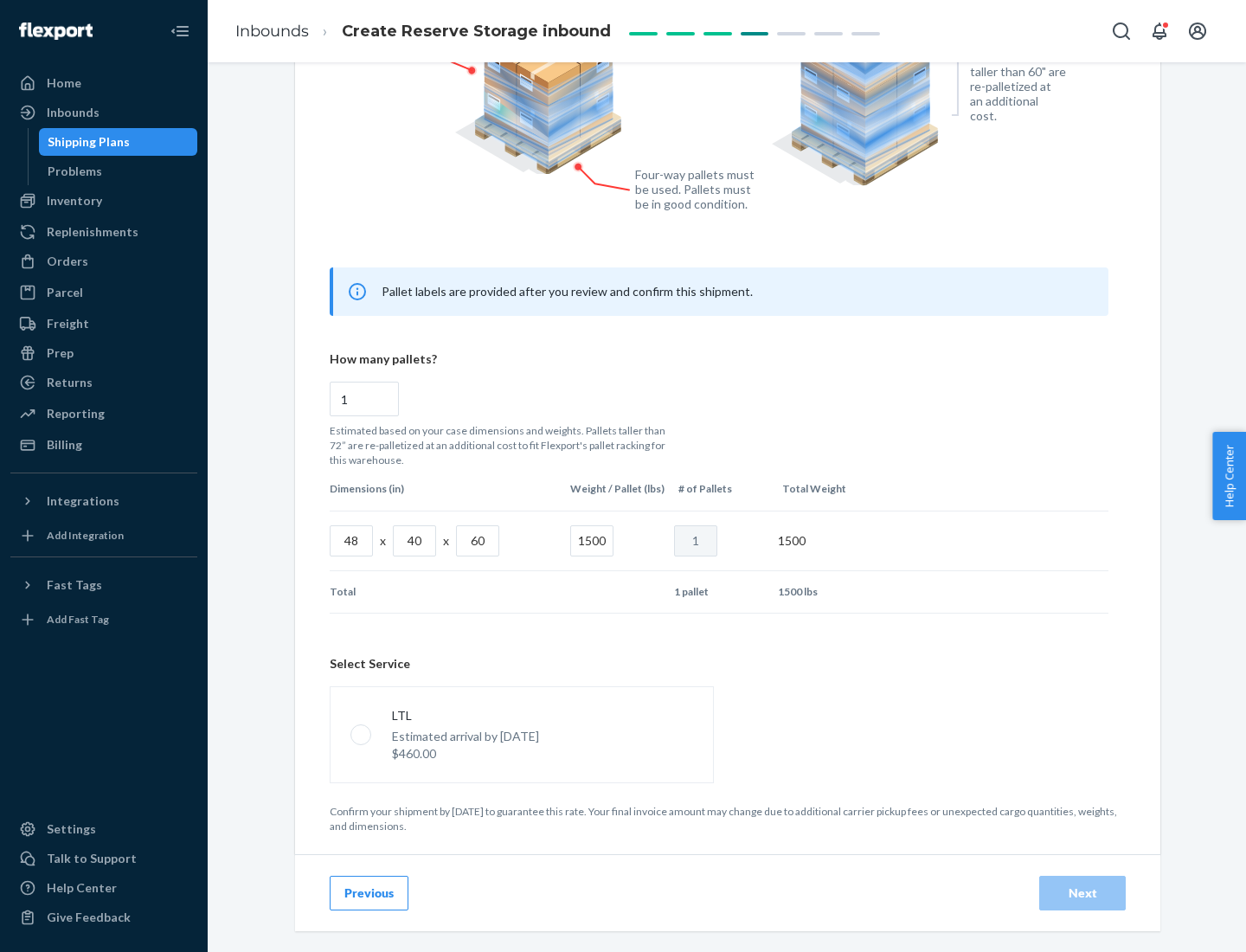
click at [521, 734] on p "Estimated arrival by [DATE]" at bounding box center [465, 736] width 148 height 17
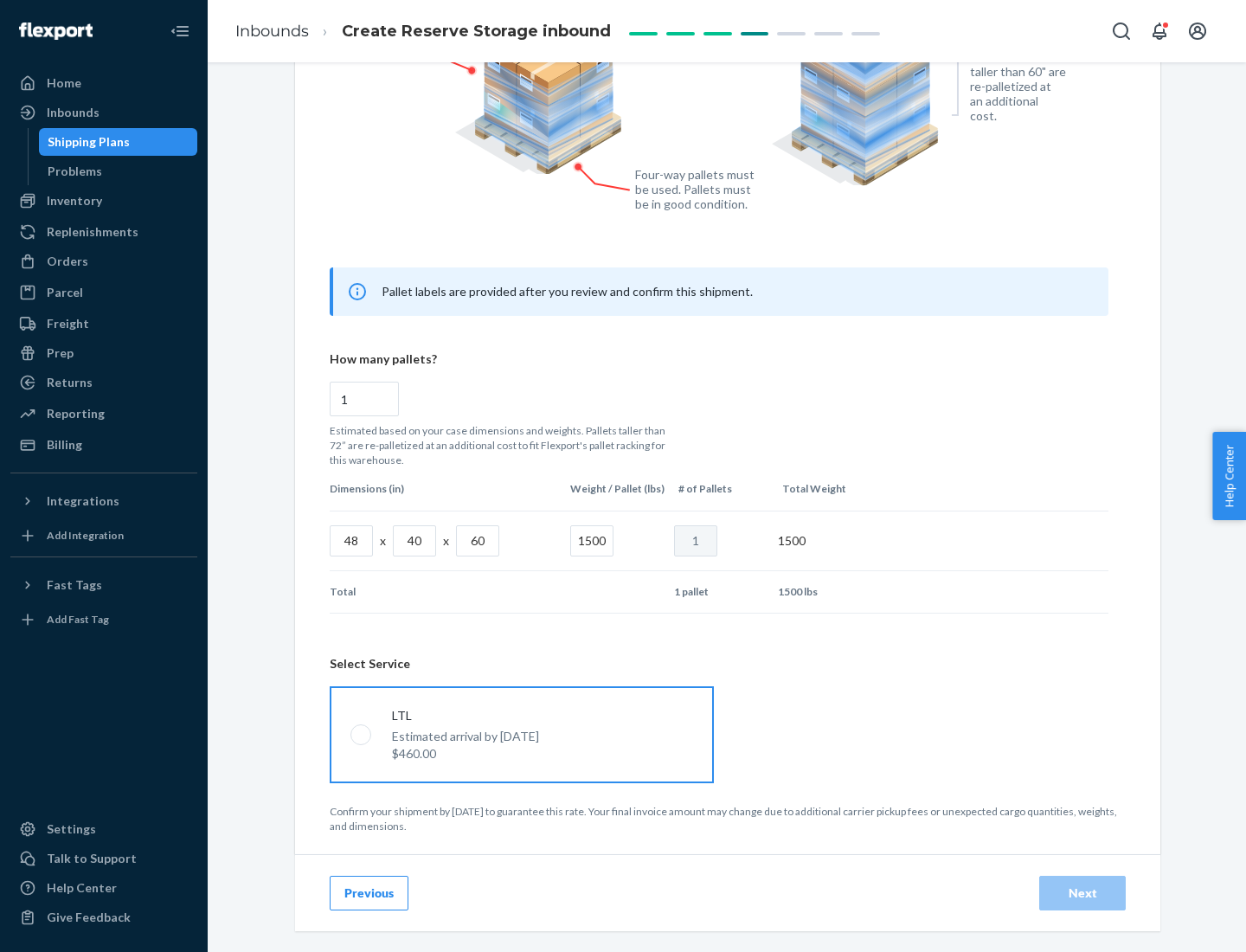
click at [362, 734] on input "LTL Estimated arrival by [DATE] $460.00" at bounding box center [356, 734] width 11 height 11
radio input "true"
radio input "false"
click at [1083, 893] on div "Next" at bounding box center [1082, 893] width 57 height 17
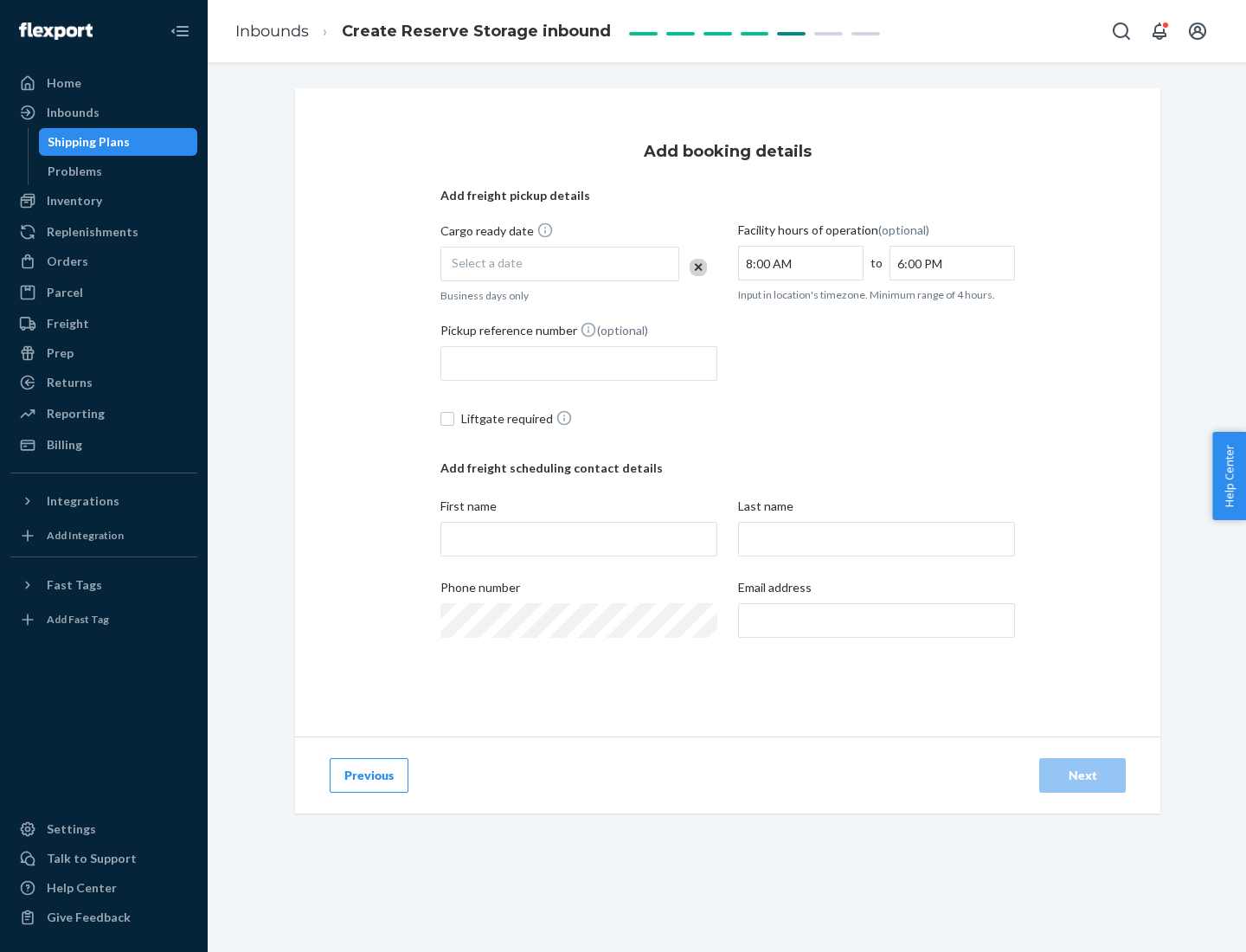
click at [560, 264] on div "Select a date" at bounding box center [560, 264] width 239 height 35
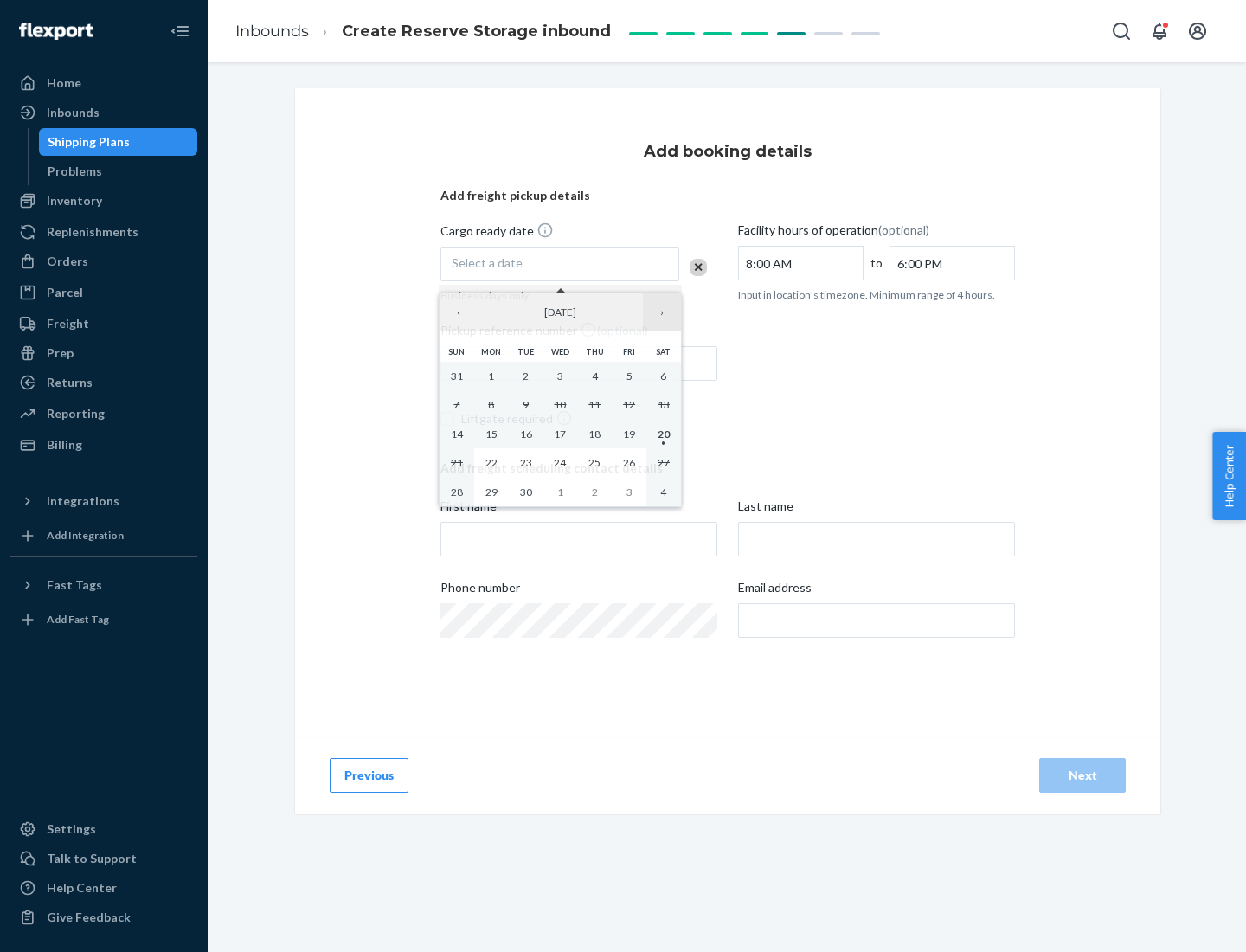
click at [662, 312] on button "›" at bounding box center [662, 312] width 38 height 38
click at [595, 462] on abbr "23" at bounding box center [594, 463] width 12 height 13
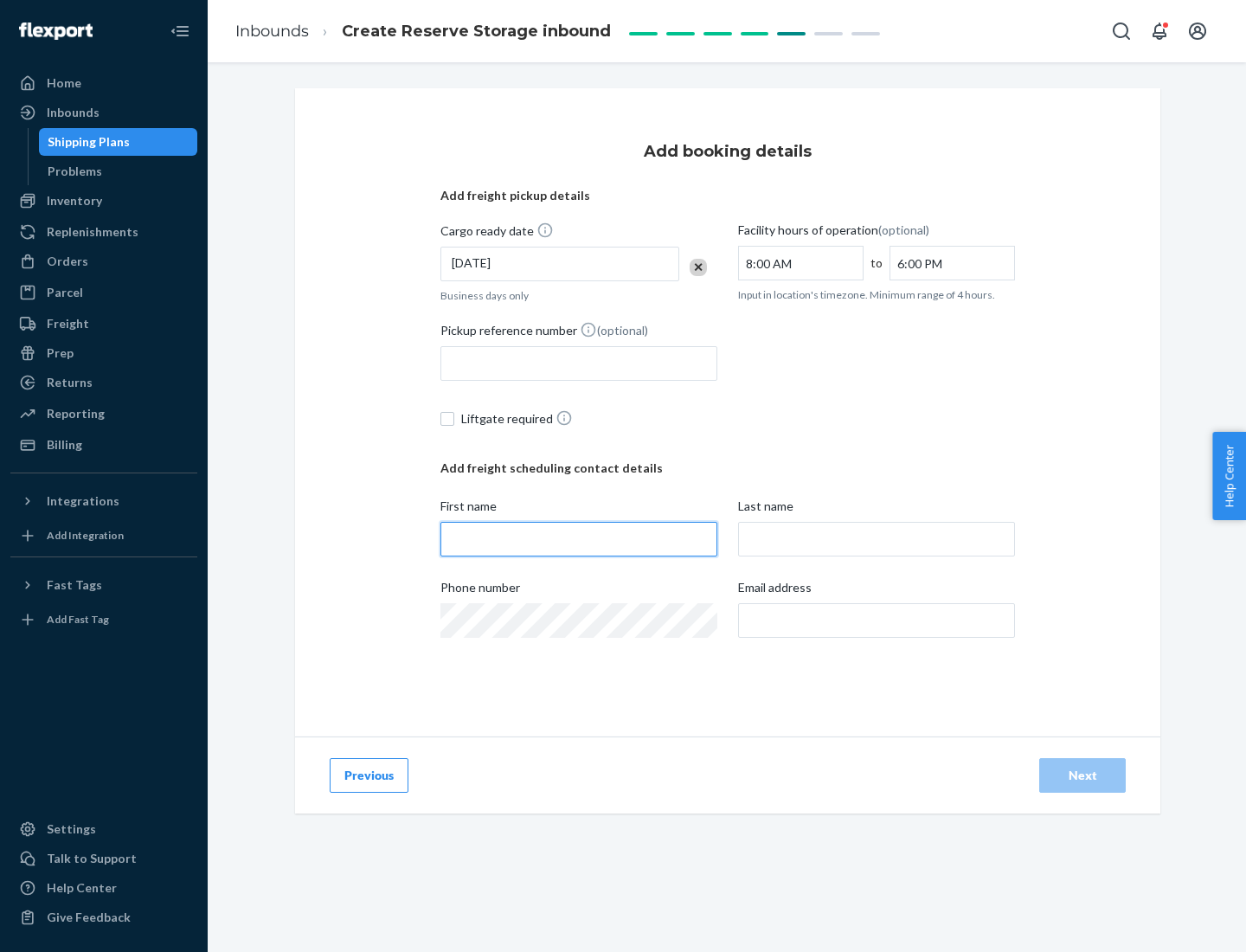
click at [579, 539] on input "First name" at bounding box center [579, 539] width 277 height 35
type input "[PERSON_NAME]"
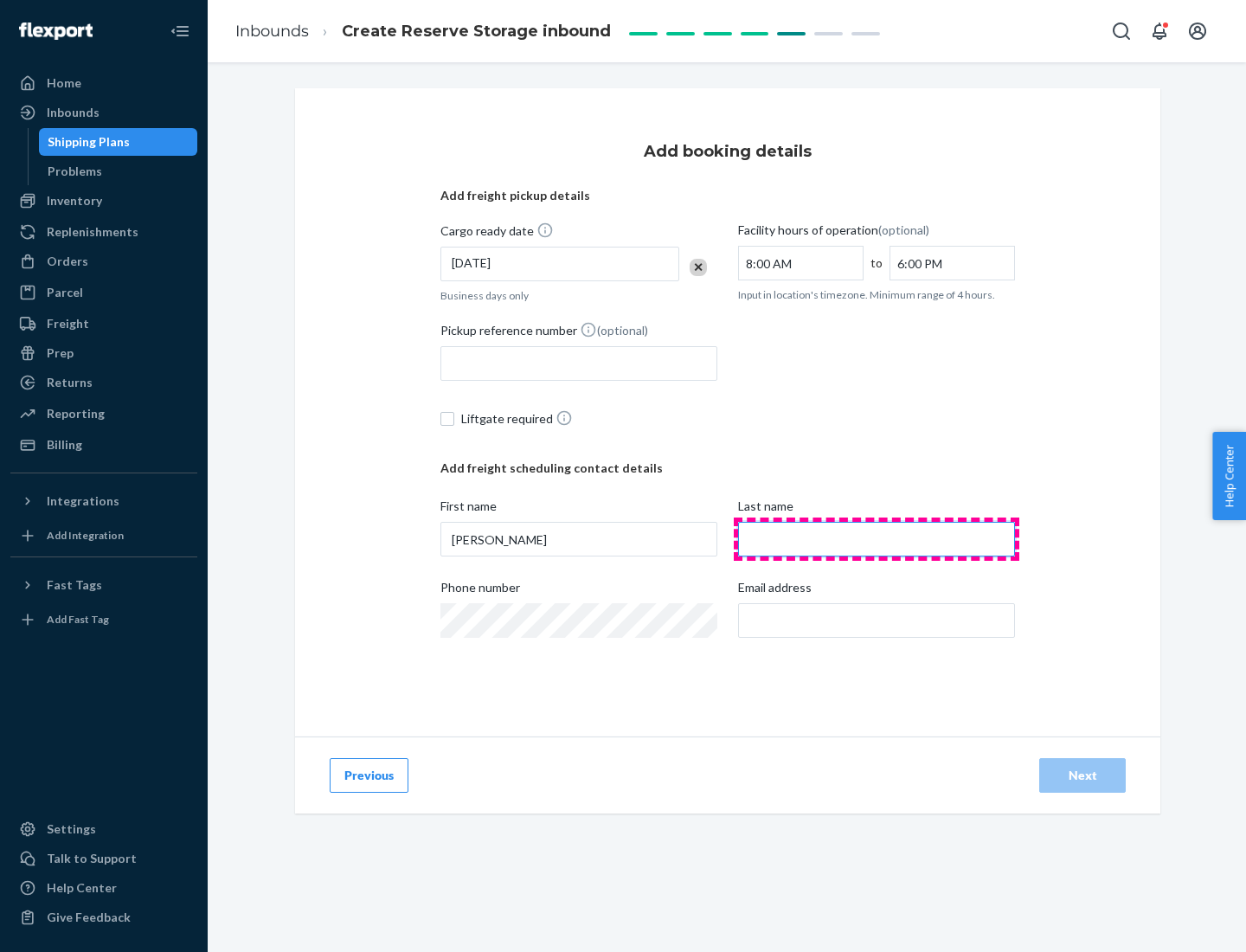
click at [877, 539] on input "Last name" at bounding box center [877, 539] width 277 height 35
type input "Doe"
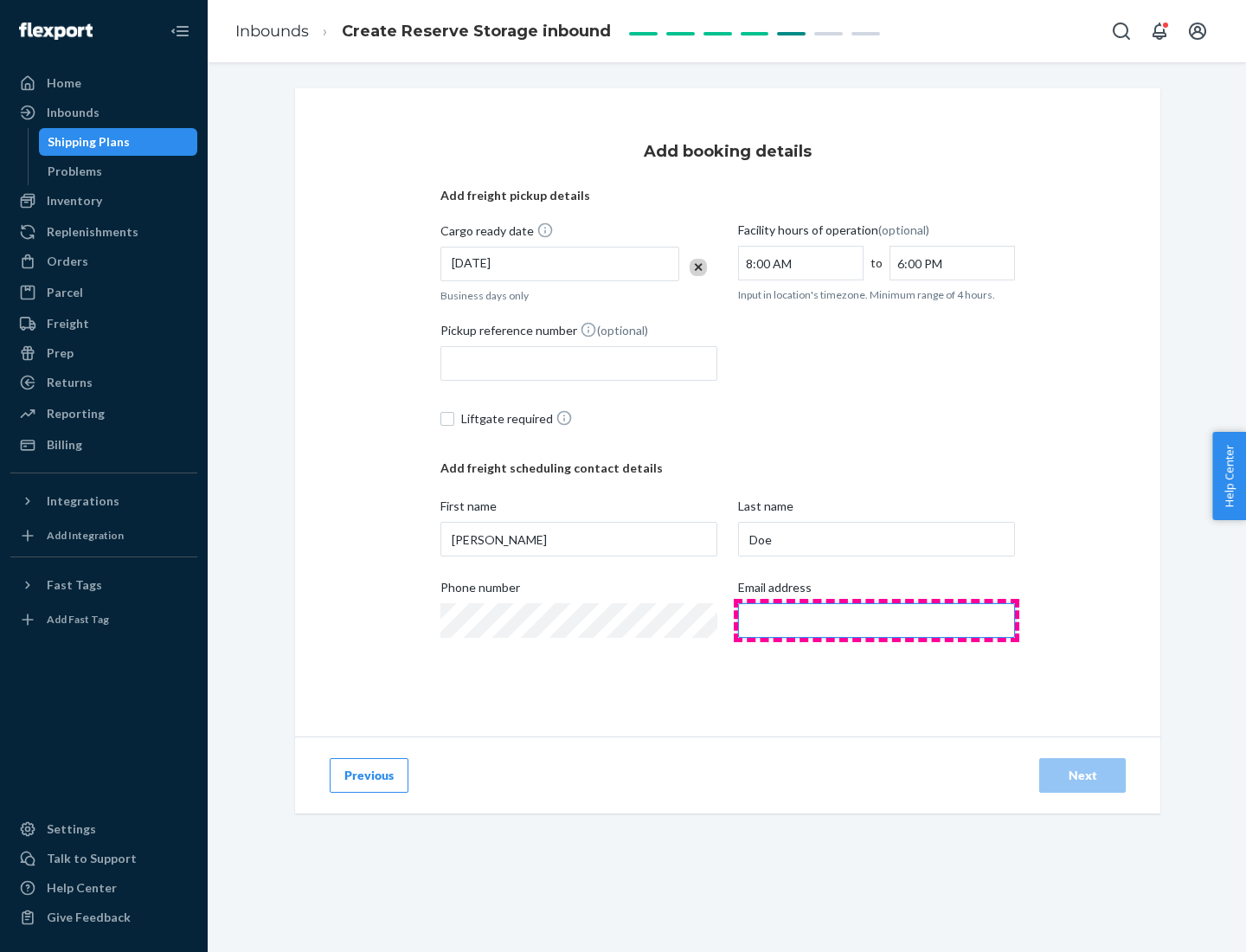
click at [877, 620] on input "Email address" at bounding box center [877, 620] width 277 height 35
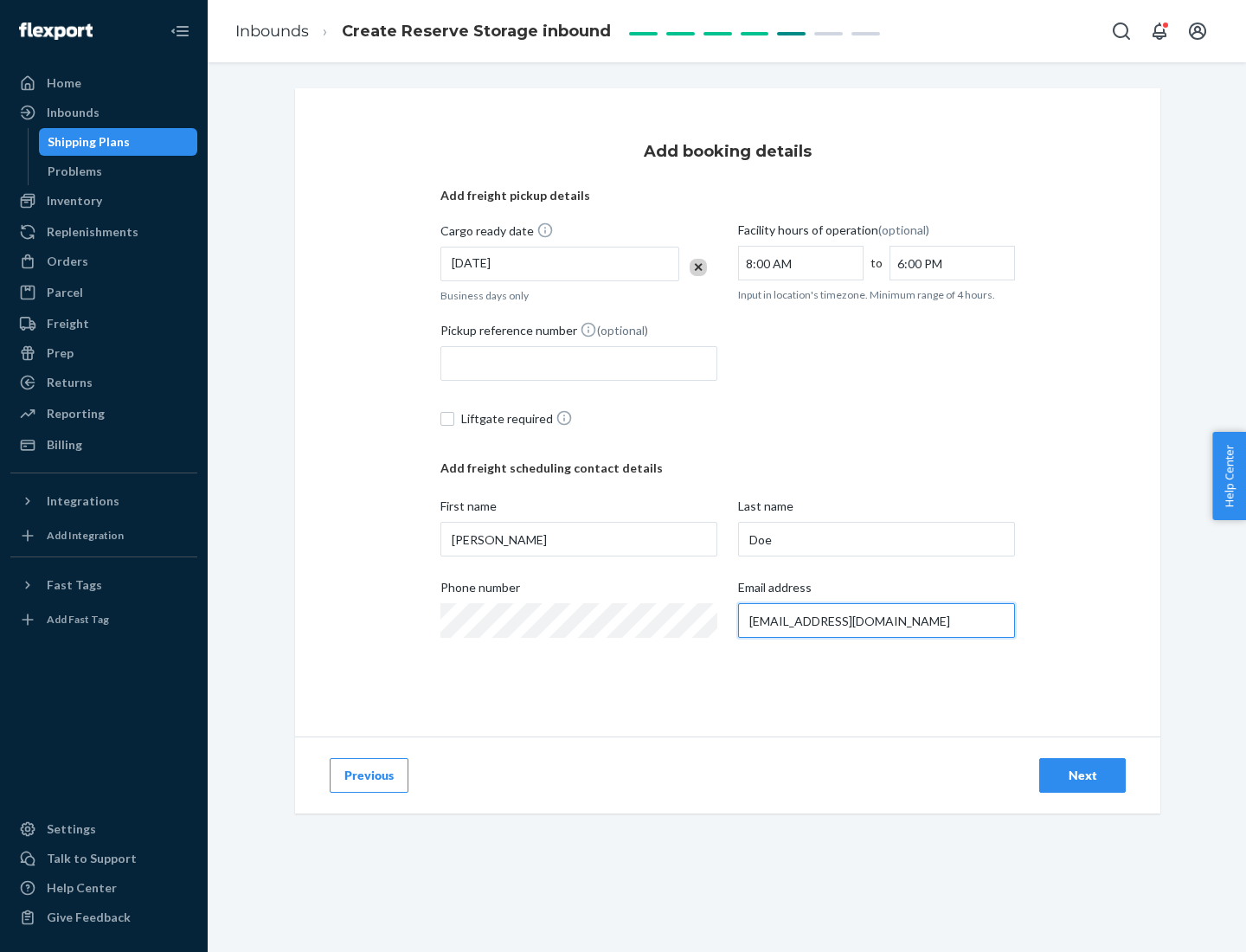
type input "[EMAIL_ADDRESS][DOMAIN_NAME]"
click at [1083, 775] on div "Next" at bounding box center [1082, 775] width 57 height 17
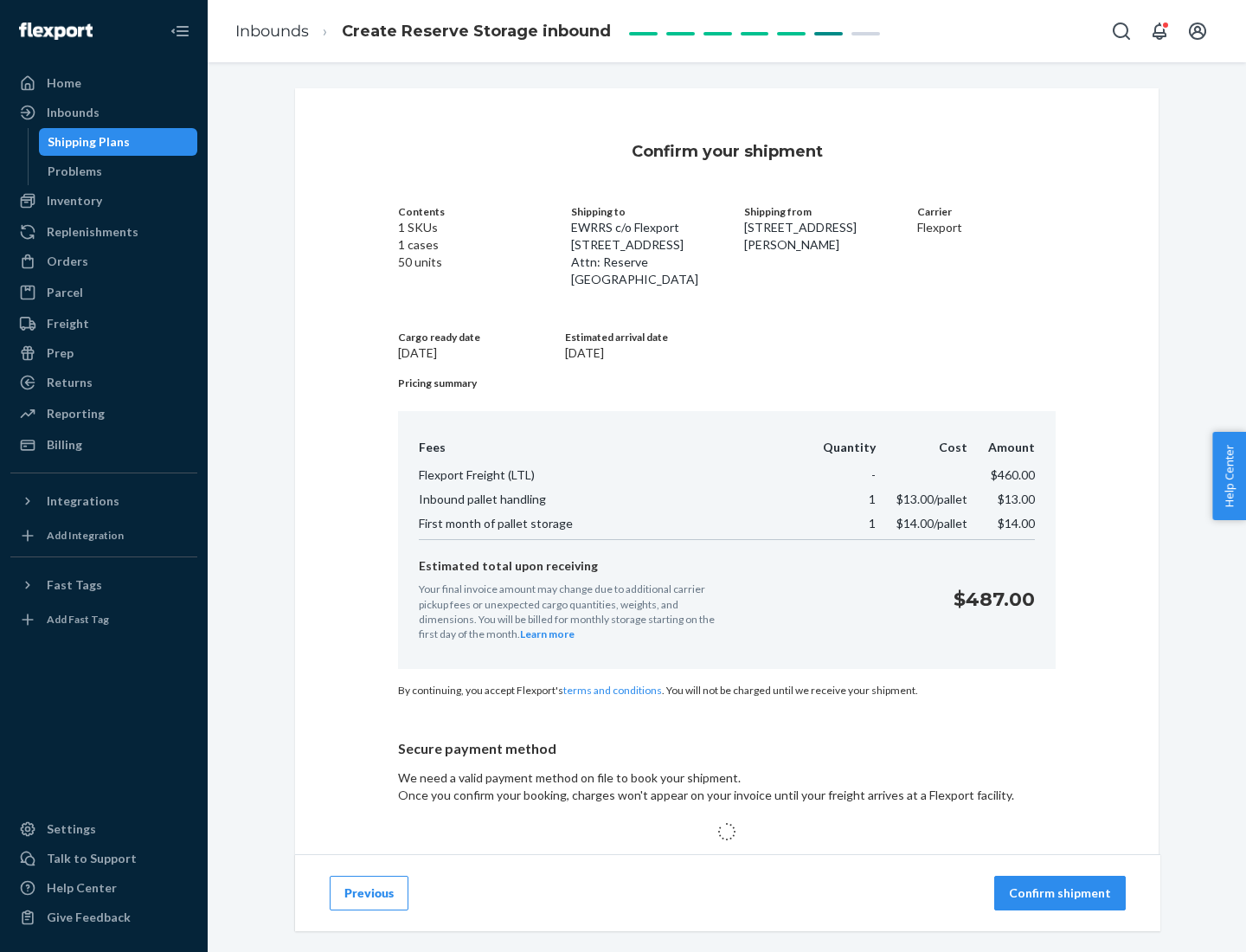
scroll to position [111, 0]
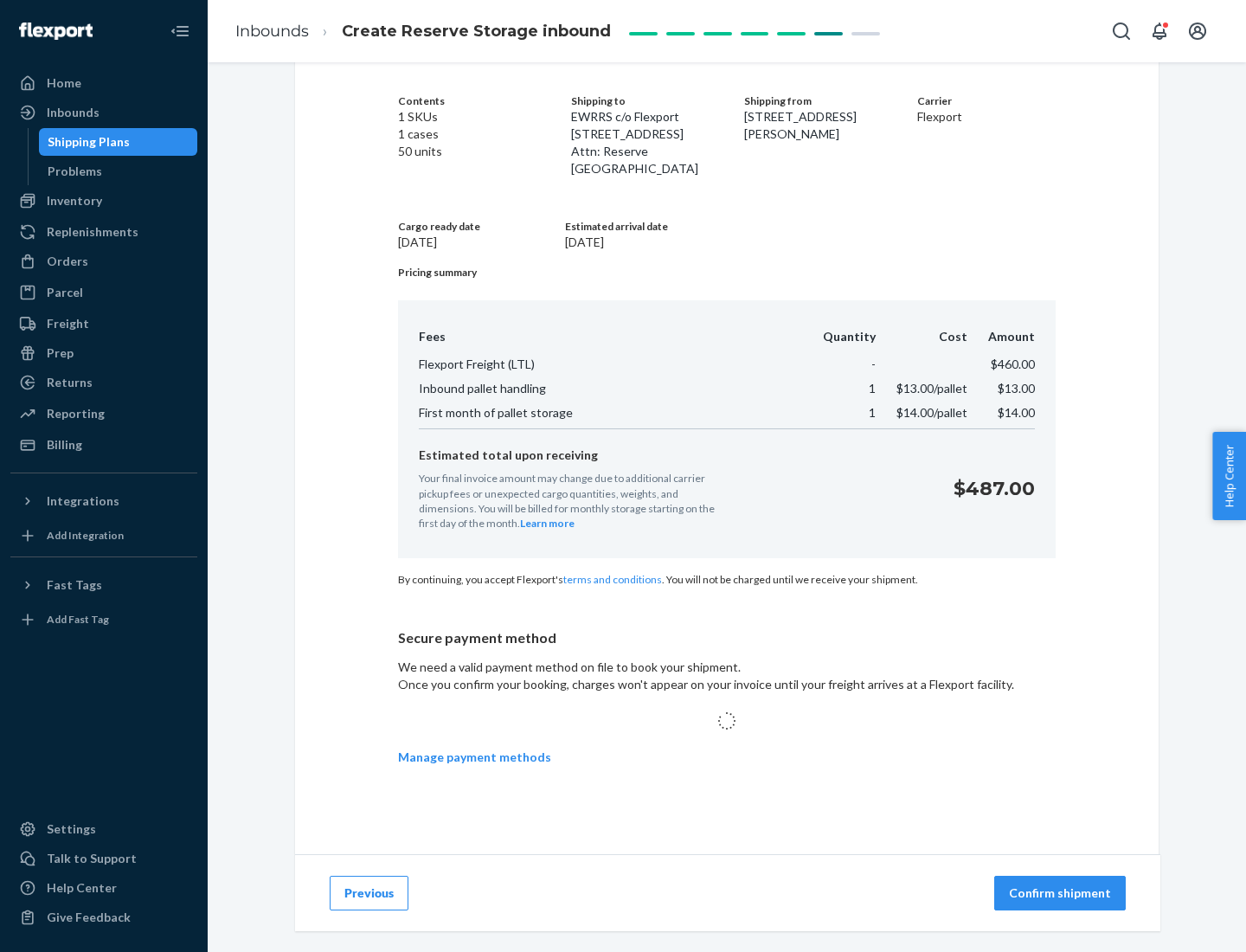
click at [1062, 893] on p "Confirm shipment" at bounding box center [1060, 893] width 102 height 17
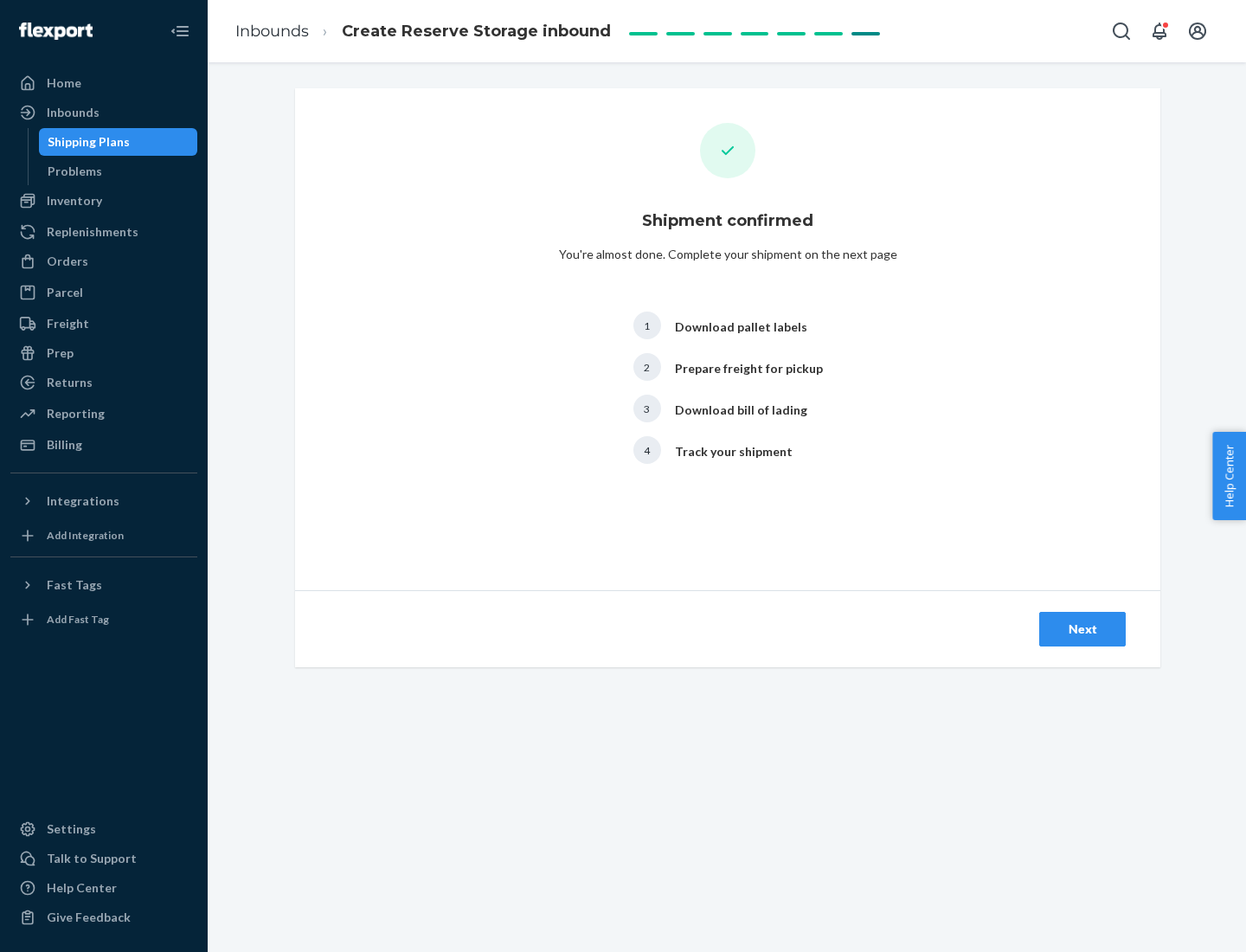
click at [1083, 630] on div "Next" at bounding box center [1082, 629] width 57 height 17
